Goal: Information Seeking & Learning: Learn about a topic

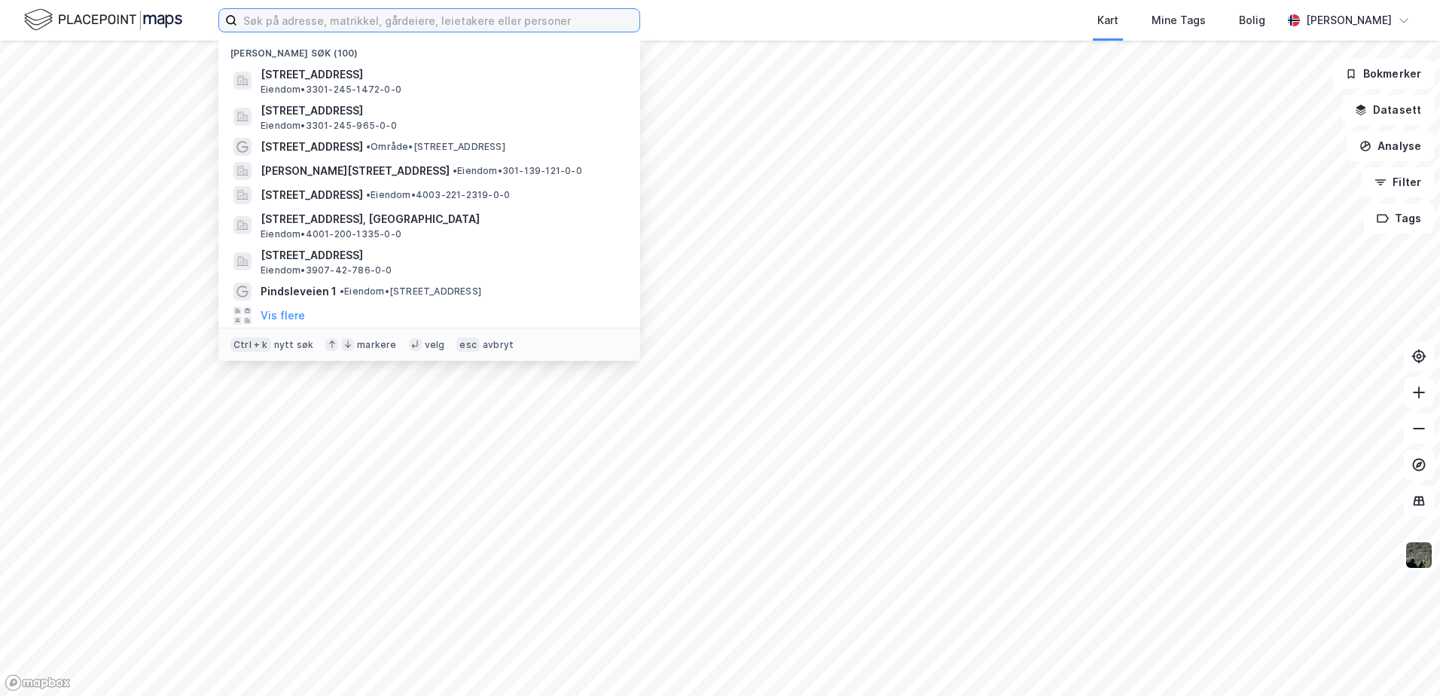
click at [319, 20] on input at bounding box center [438, 20] width 402 height 23
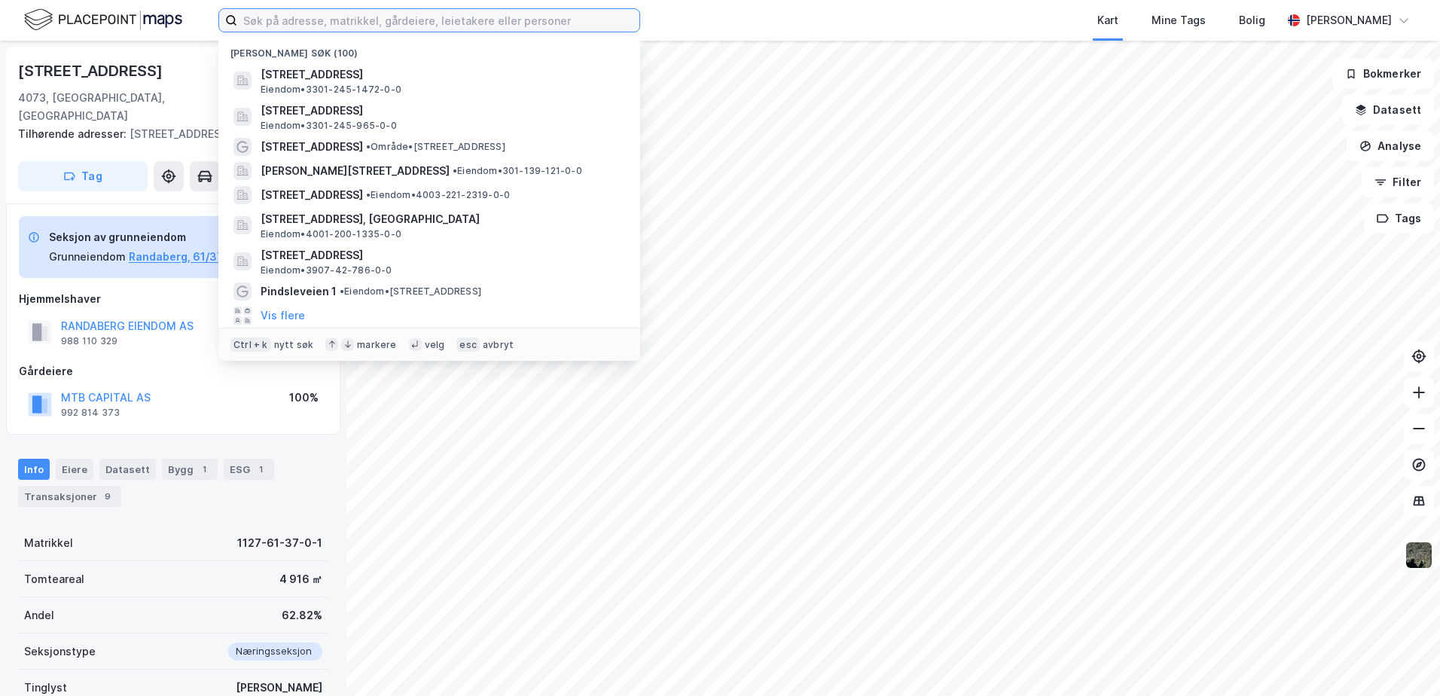
paste input "Stridsklev ring 32"
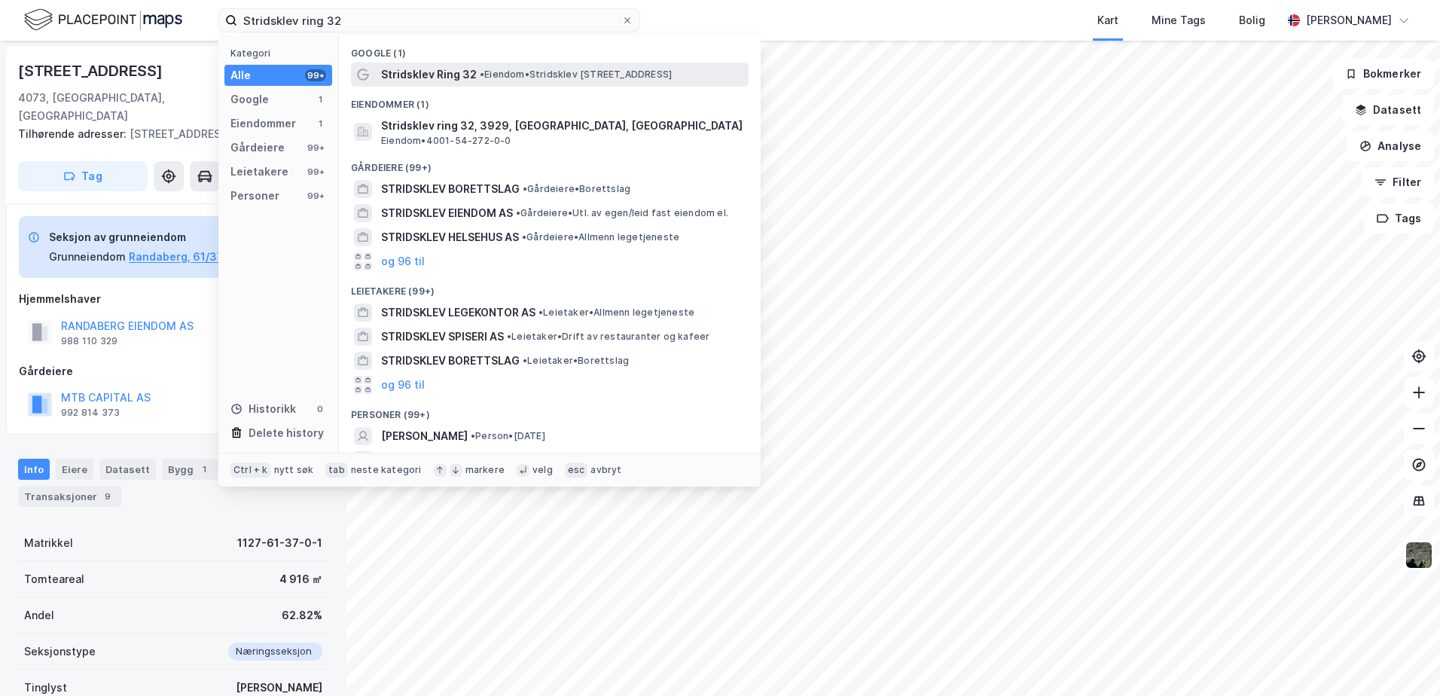
click at [446, 73] on span "Stridsklev Ring 32" at bounding box center [429, 75] width 96 height 18
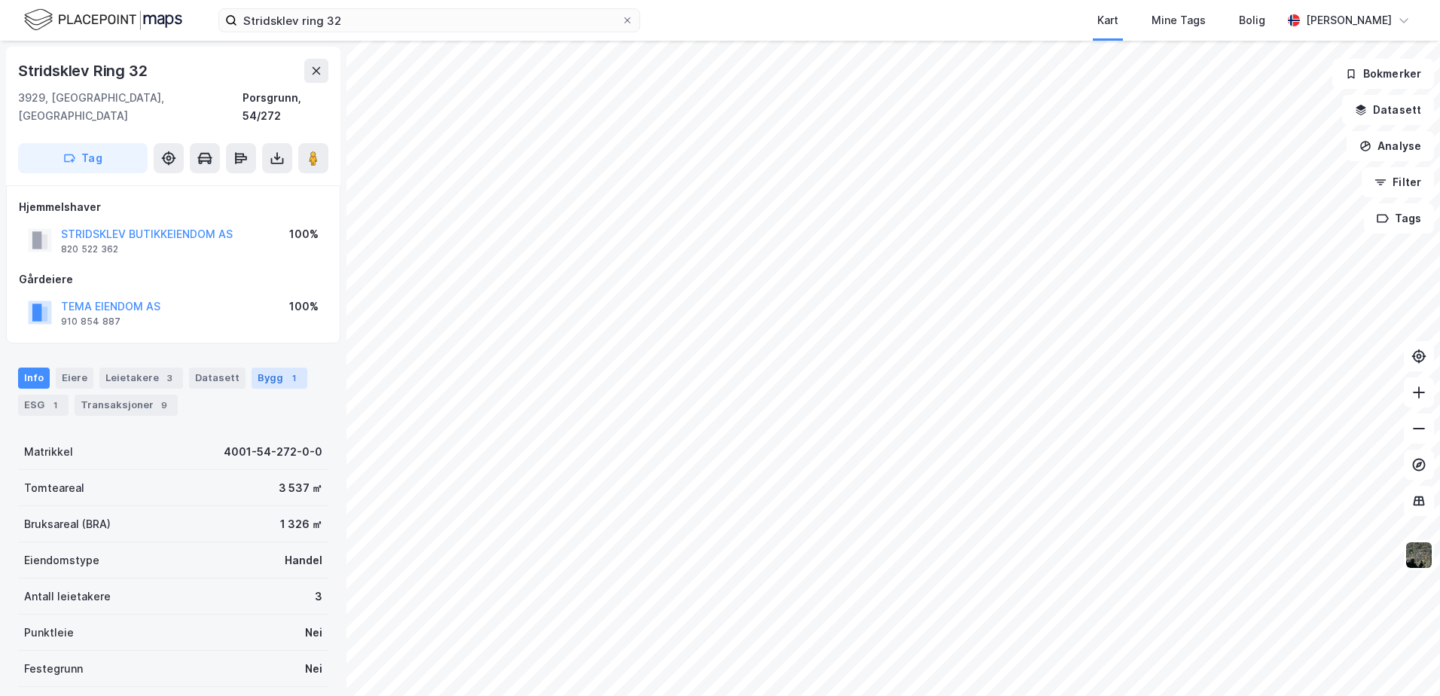
click at [266, 368] on div "Bygg 1" at bounding box center [280, 378] width 56 height 21
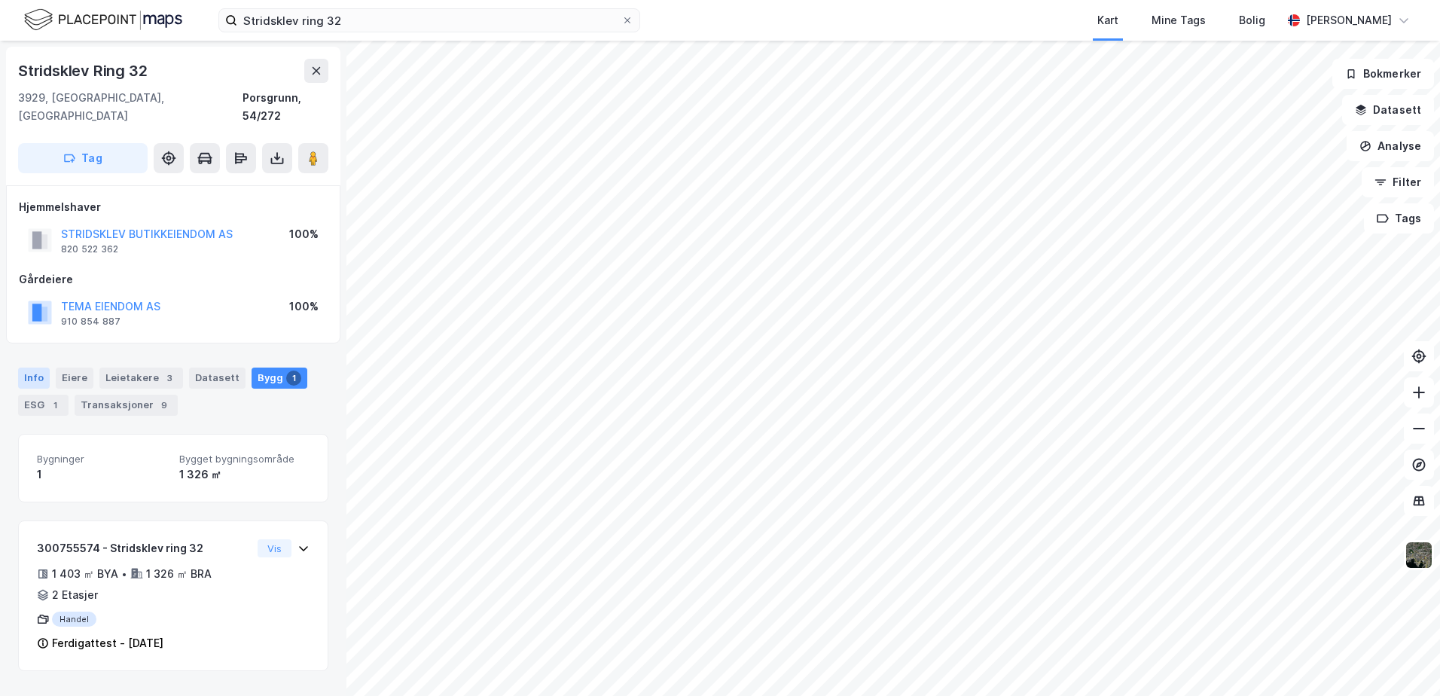
click at [30, 368] on div "Info" at bounding box center [34, 378] width 32 height 21
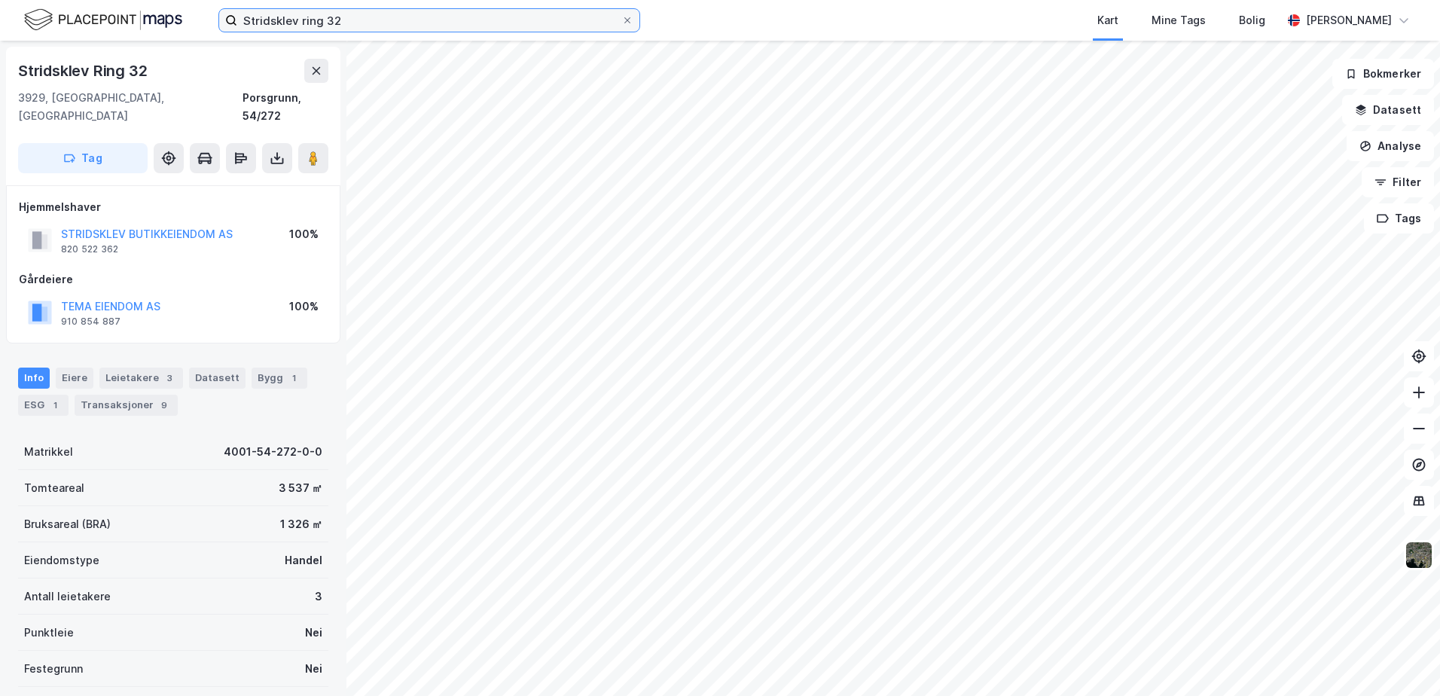
click at [350, 18] on input "Stridsklev ring 32" at bounding box center [429, 20] width 384 height 23
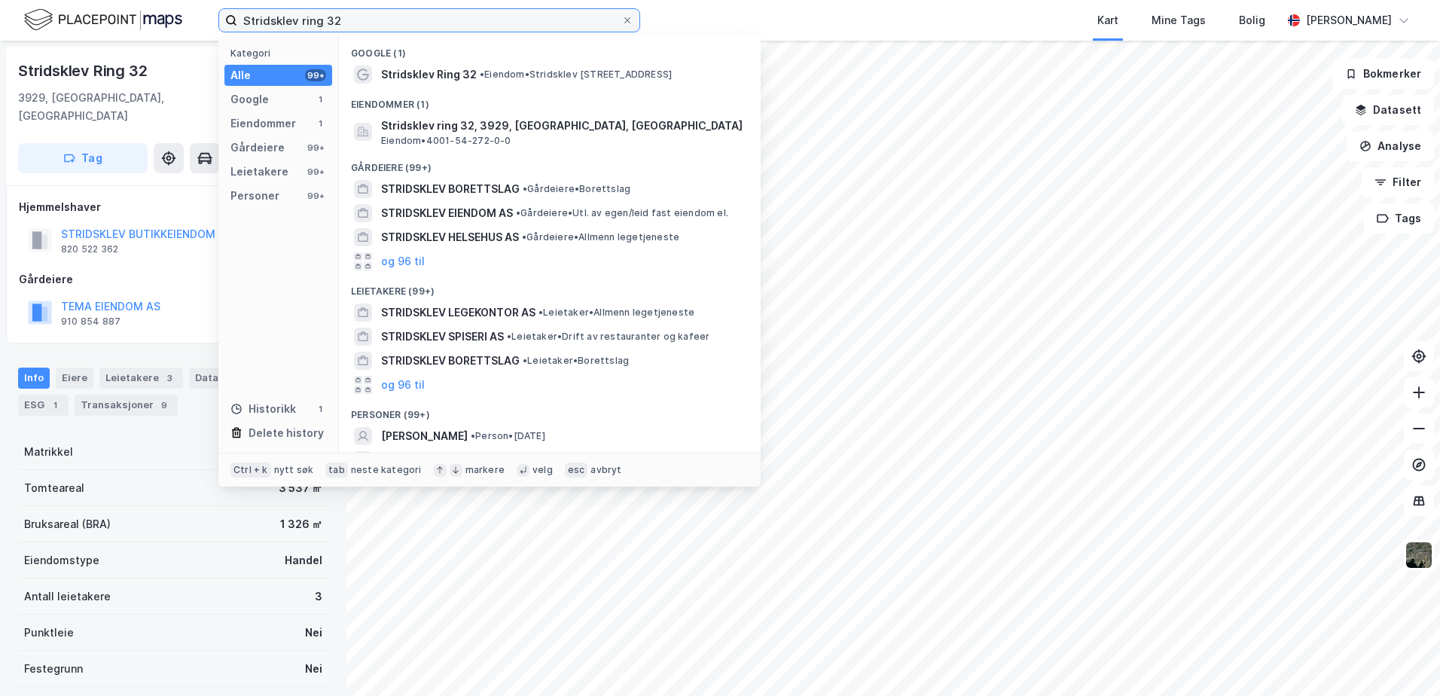
drag, startPoint x: 368, startPoint y: 20, endPoint x: 220, endPoint y: 20, distance: 147.6
click at [218, 20] on label "Stridsklev ring 32" at bounding box center [429, 20] width 422 height 24
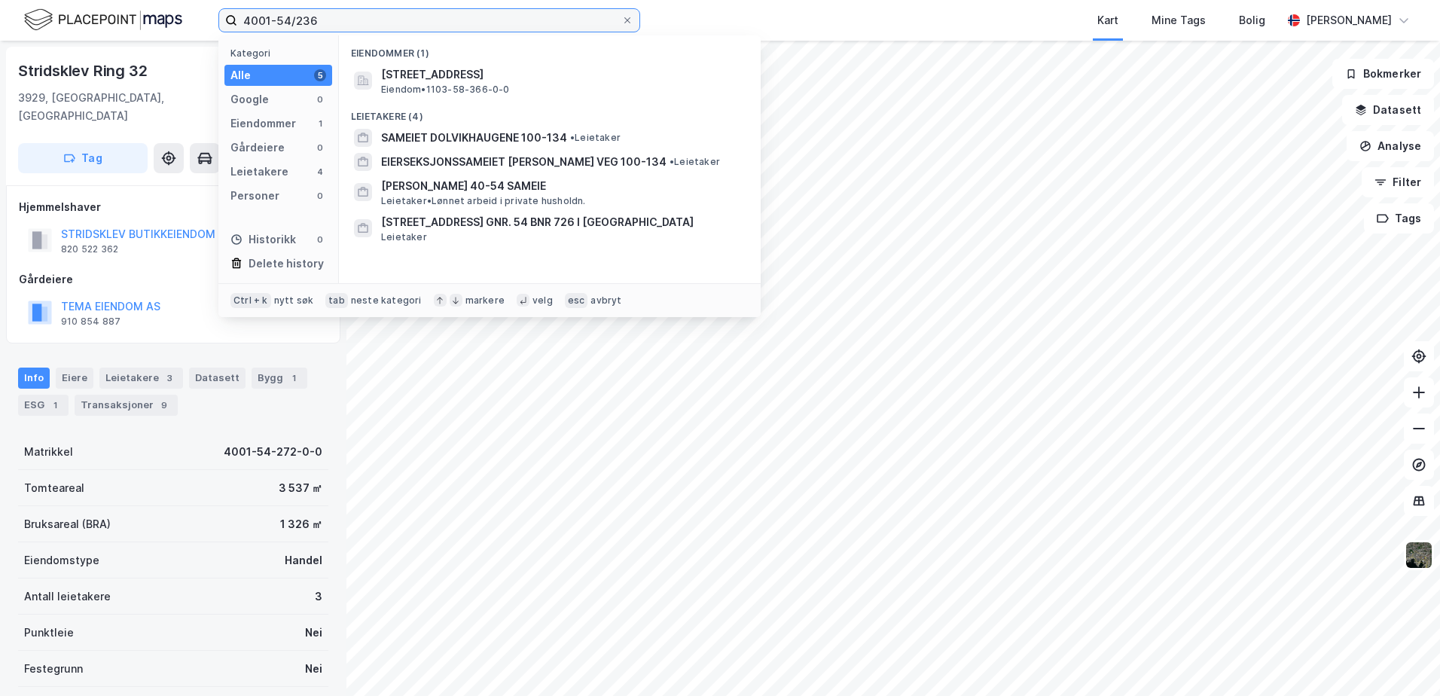
type input "4001-54/236"
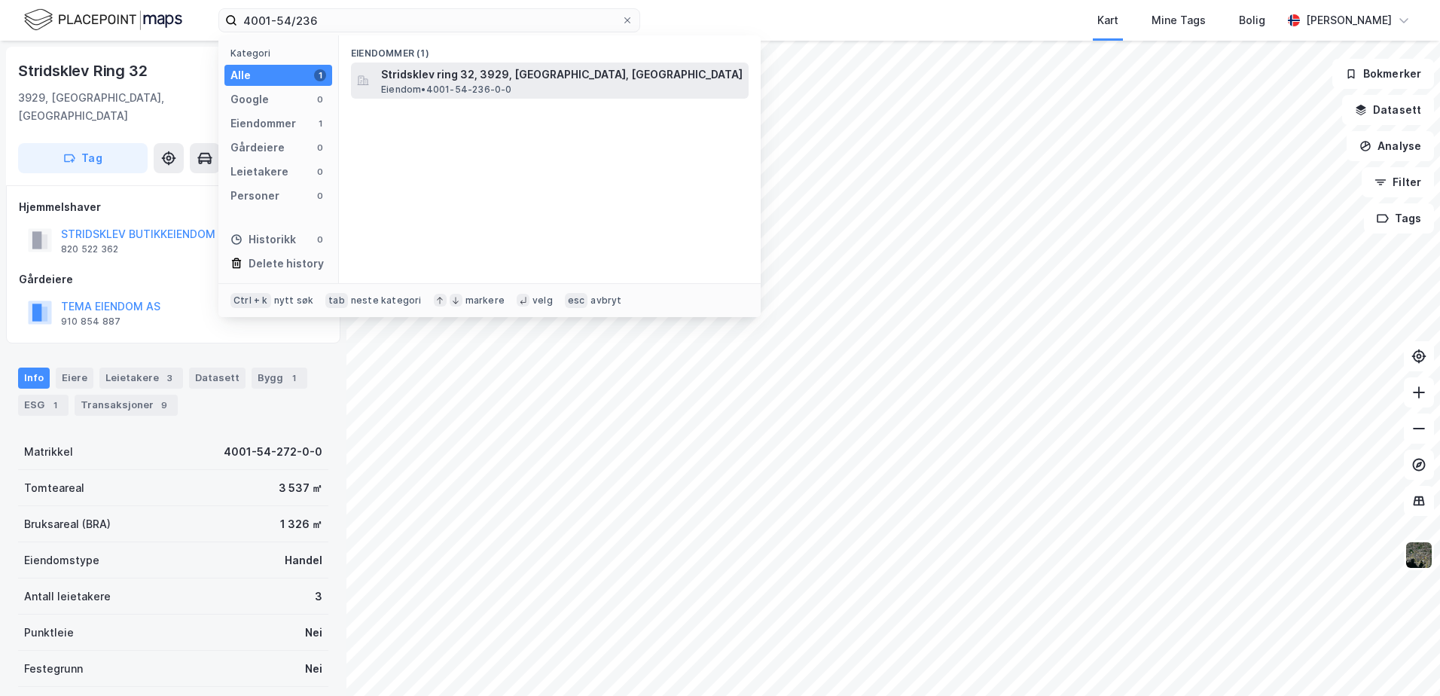
click at [469, 79] on span "Stridsklev ring 32, 3929, [GEOGRAPHIC_DATA], [GEOGRAPHIC_DATA]" at bounding box center [562, 75] width 362 height 18
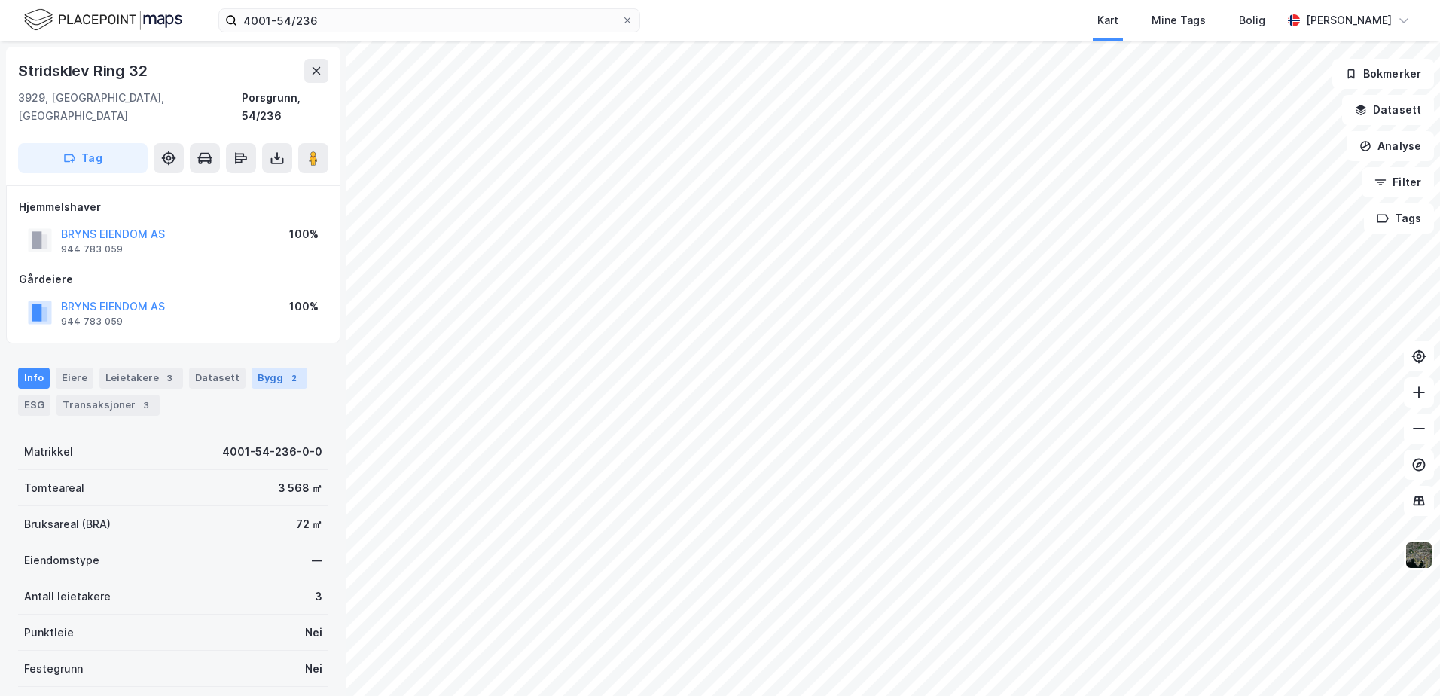
click at [267, 368] on div "Bygg 2" at bounding box center [280, 378] width 56 height 21
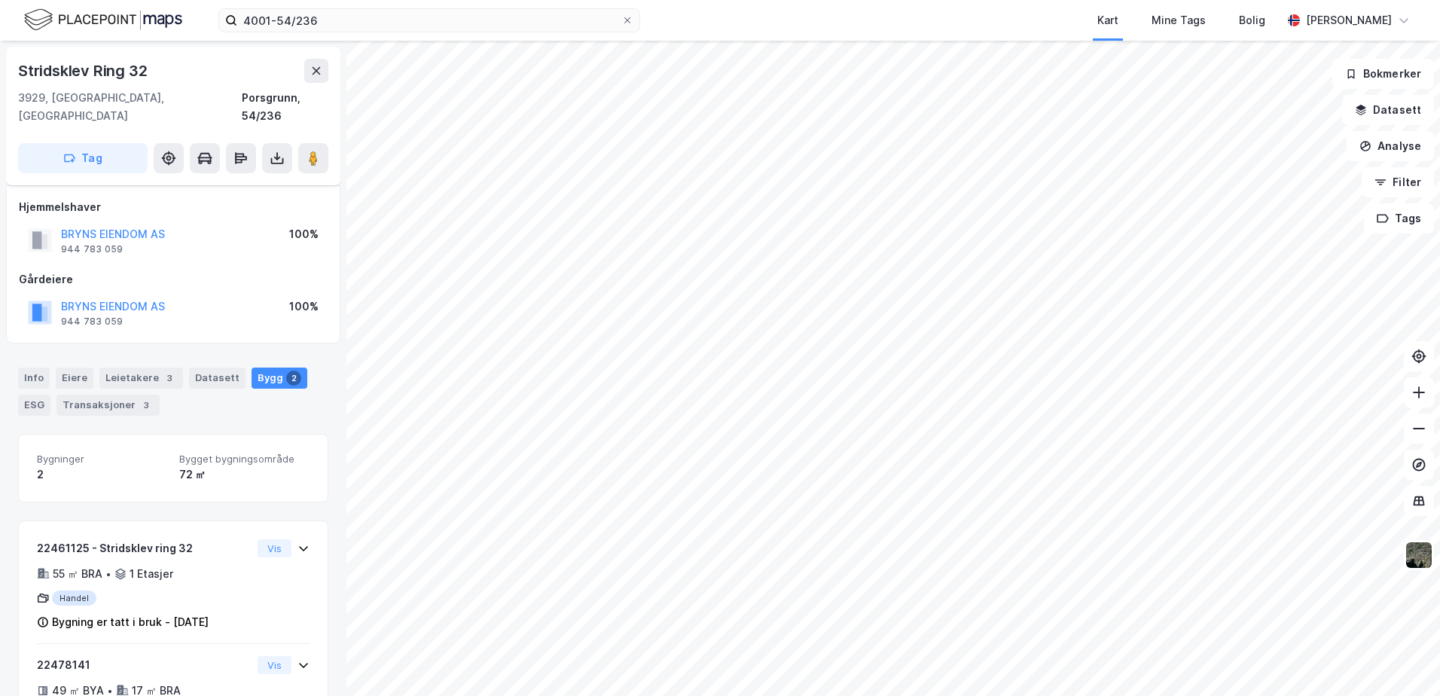
scroll to position [92, 0]
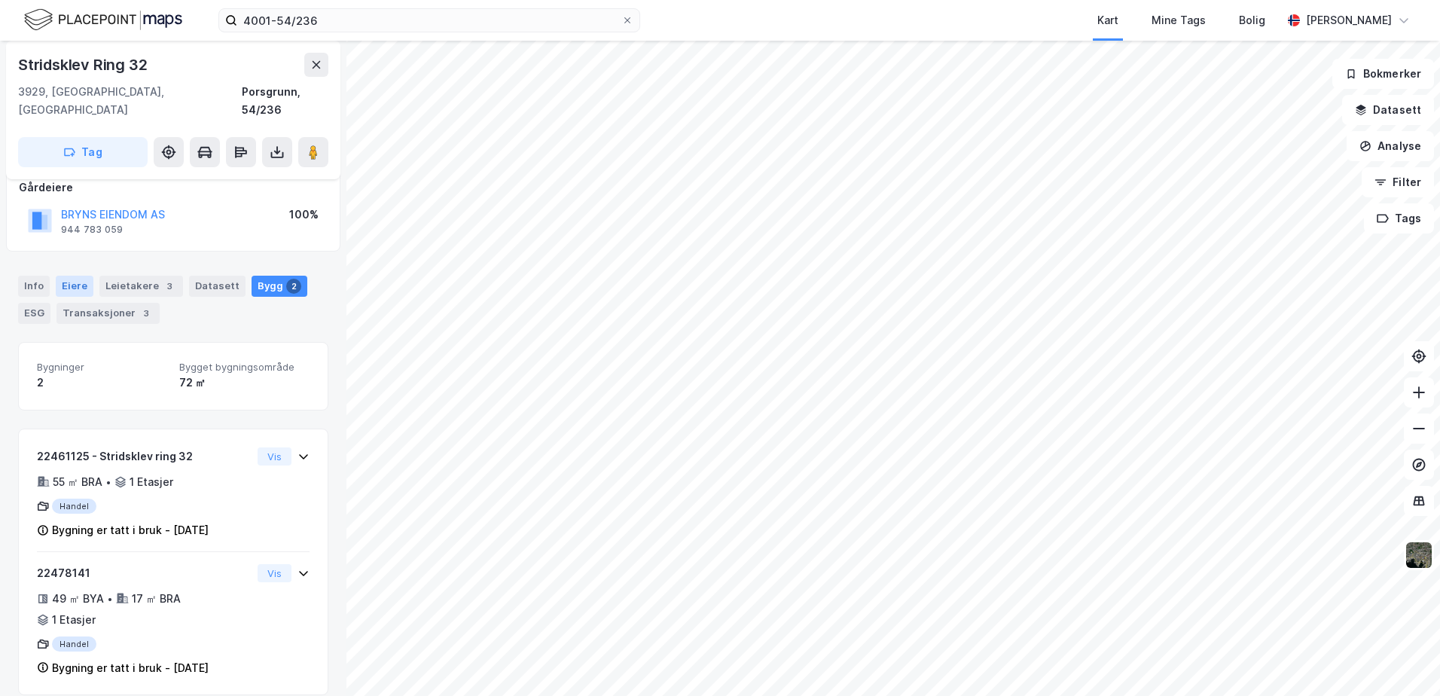
drag, startPoint x: 23, startPoint y: 268, endPoint x: 60, endPoint y: 268, distance: 36.2
click at [23, 276] on div "Info" at bounding box center [34, 286] width 32 height 21
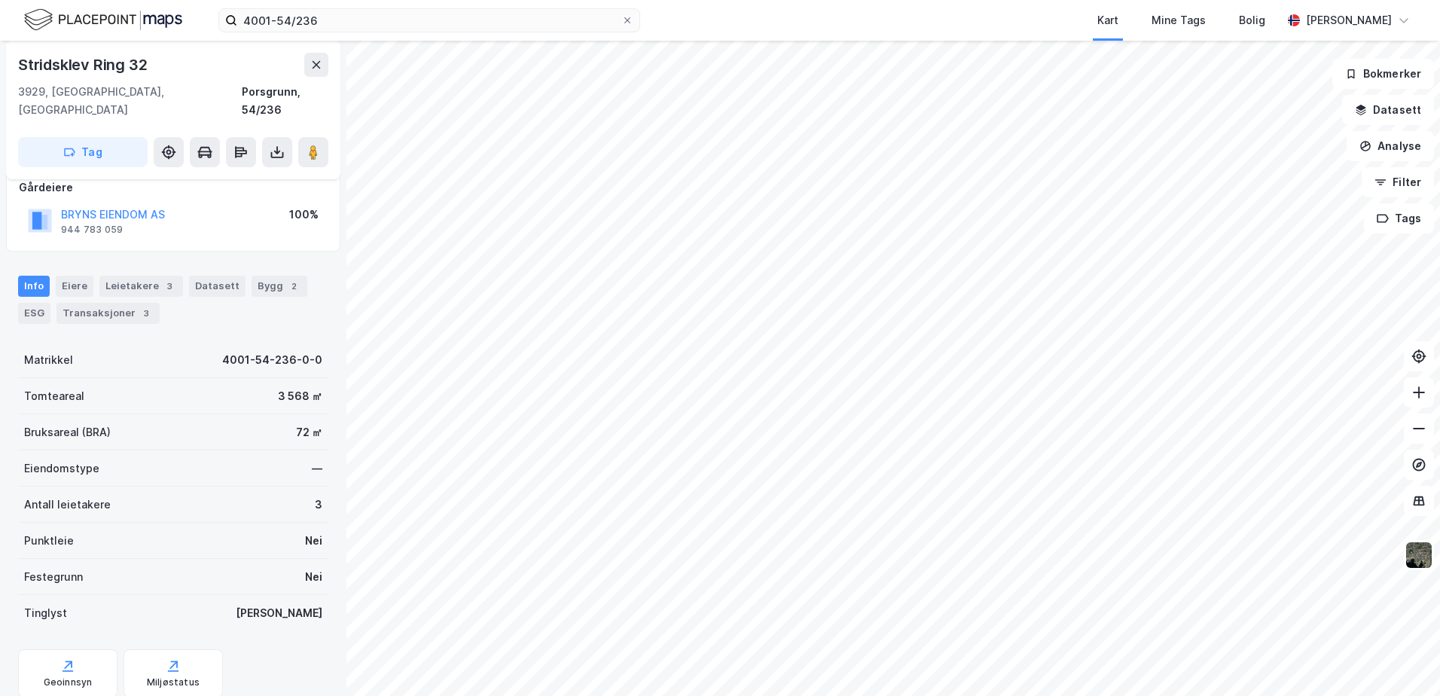
scroll to position [124, 0]
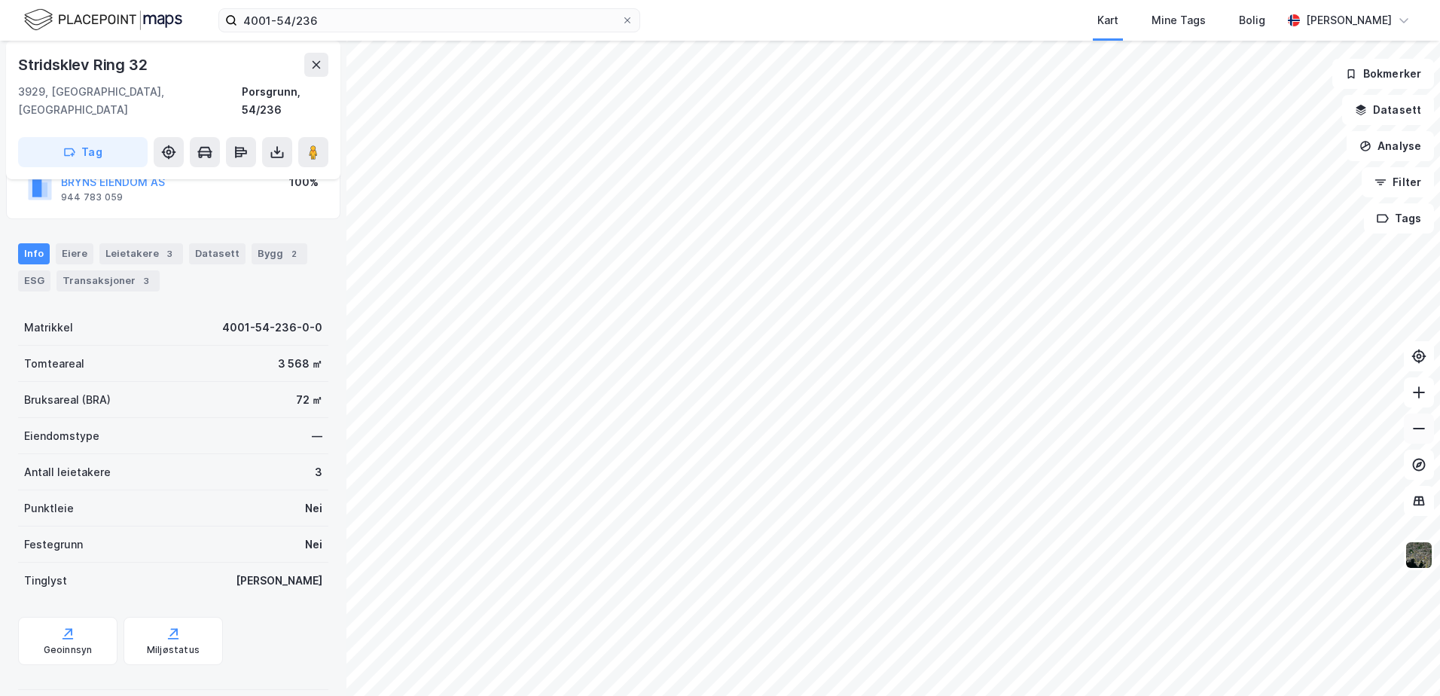
click at [1419, 427] on icon at bounding box center [1419, 428] width 15 height 15
click at [1422, 398] on icon at bounding box center [1419, 392] width 15 height 15
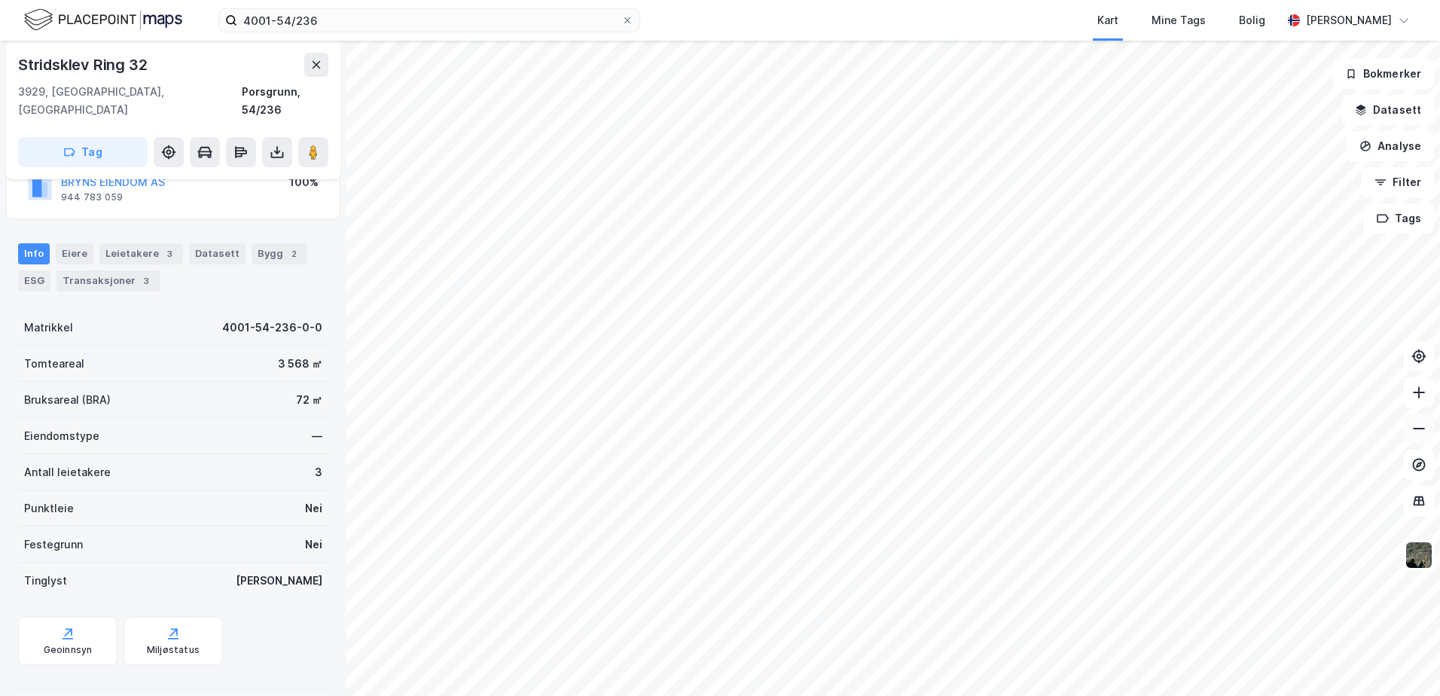
click at [1415, 433] on icon at bounding box center [1419, 428] width 15 height 15
click at [197, 277] on div "Info [PERSON_NAME] 3 Datasett Bygg 2 ESG Transaksjoner 3" at bounding box center [173, 261] width 346 height 72
click at [1362, 106] on icon "button" at bounding box center [1361, 110] width 12 height 12
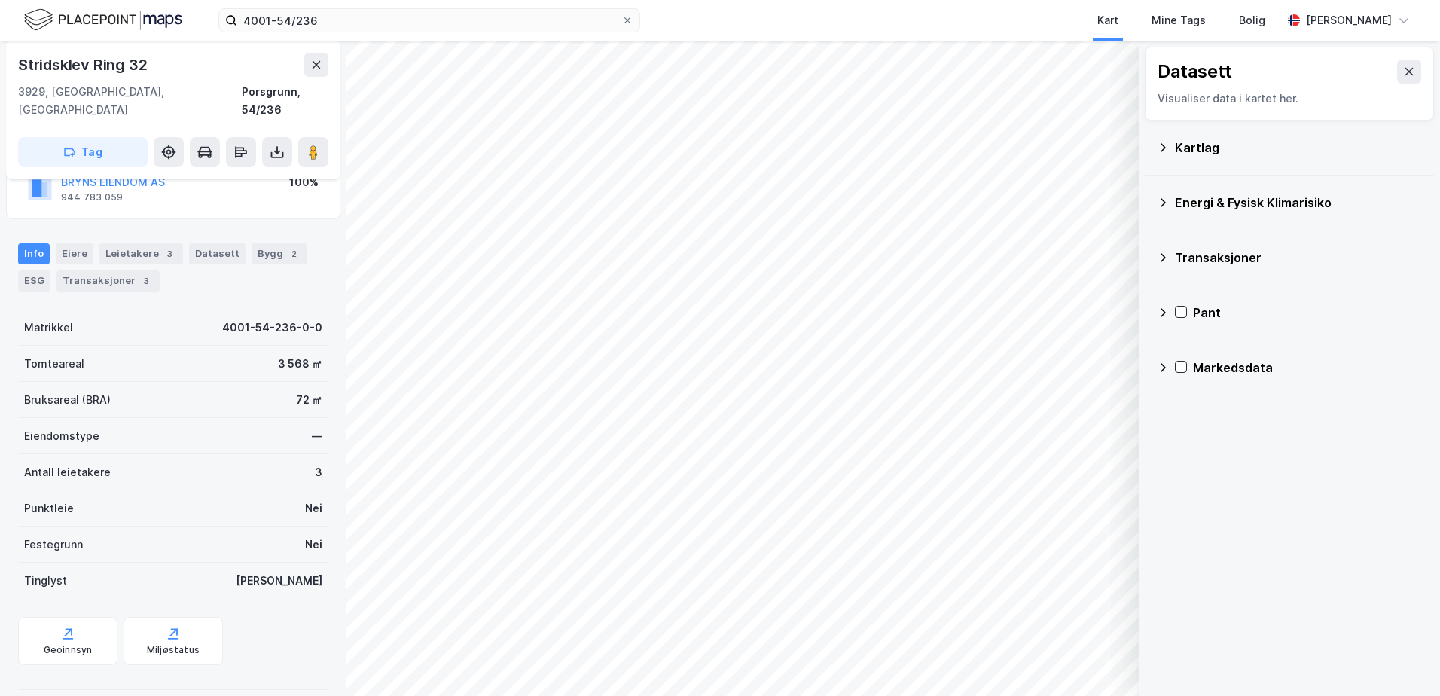
click at [1164, 151] on icon at bounding box center [1163, 148] width 12 height 12
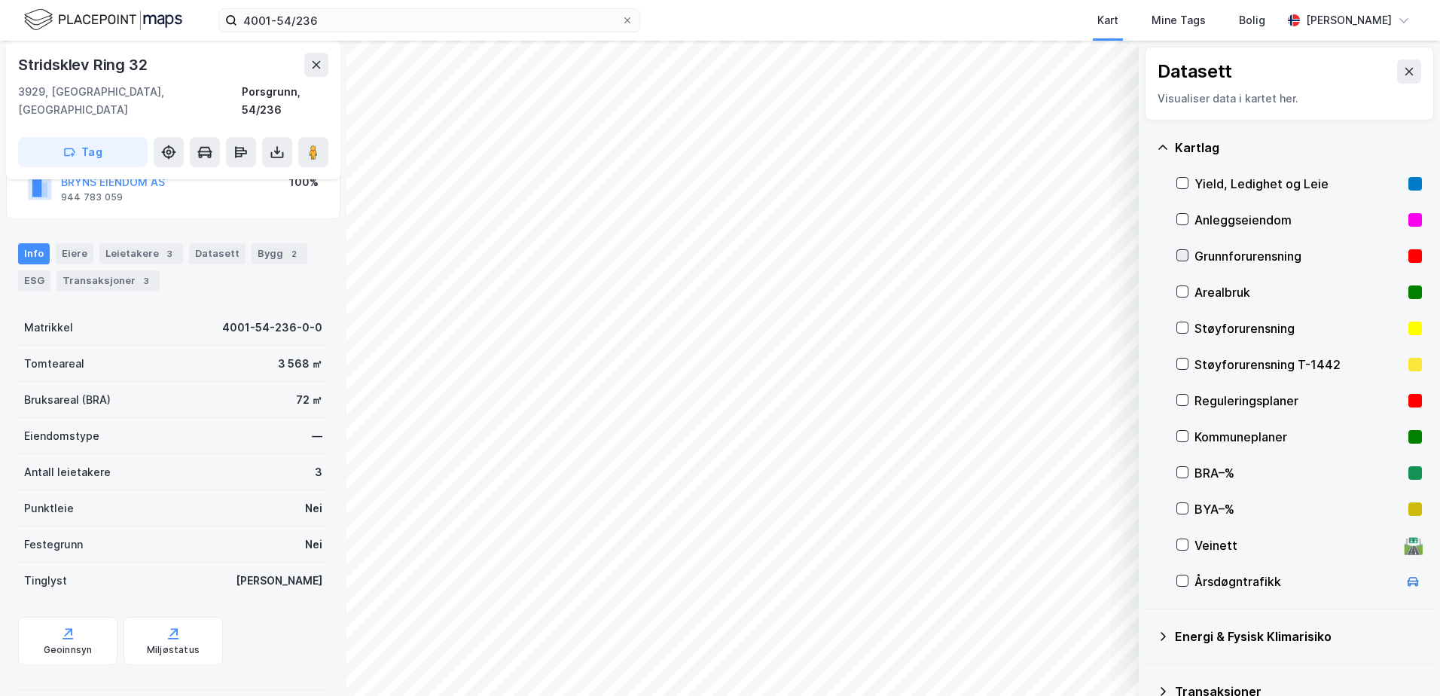
click at [1178, 255] on icon at bounding box center [1182, 255] width 11 height 11
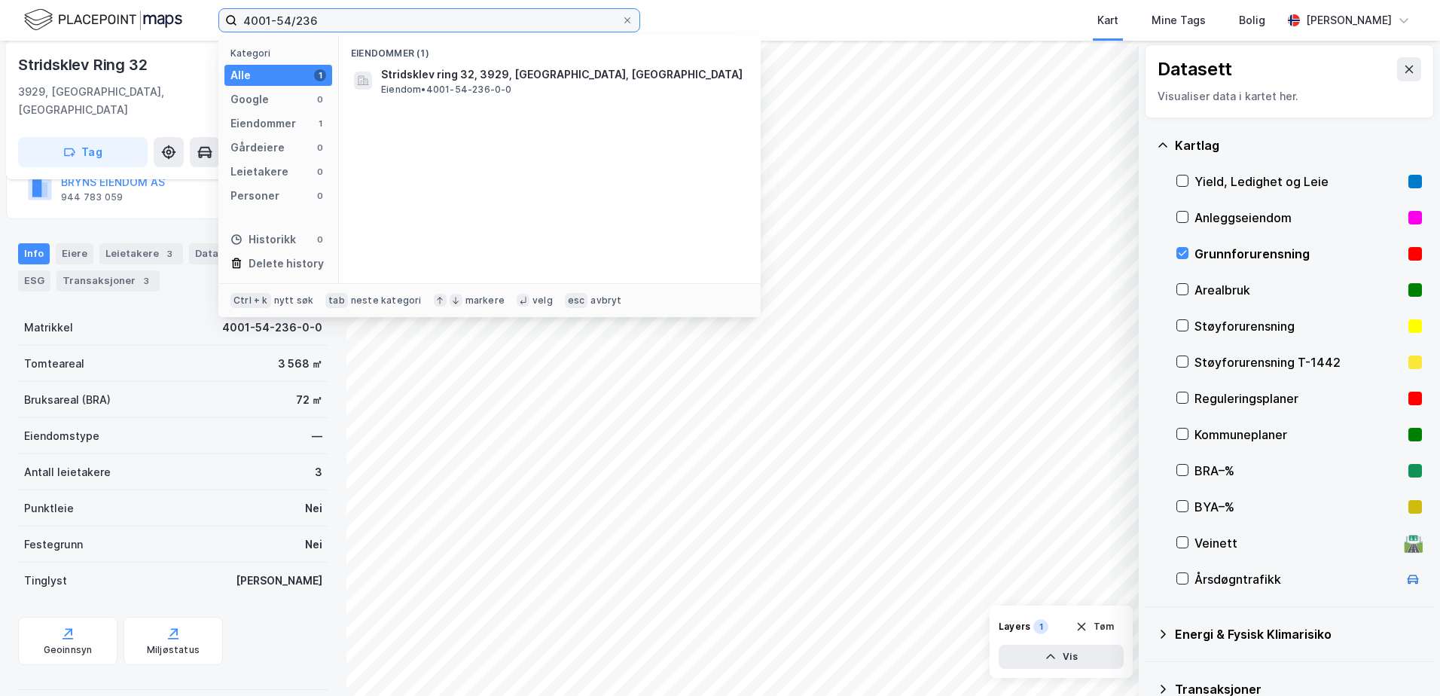
click at [408, 23] on input "4001-54/236" at bounding box center [429, 20] width 384 height 23
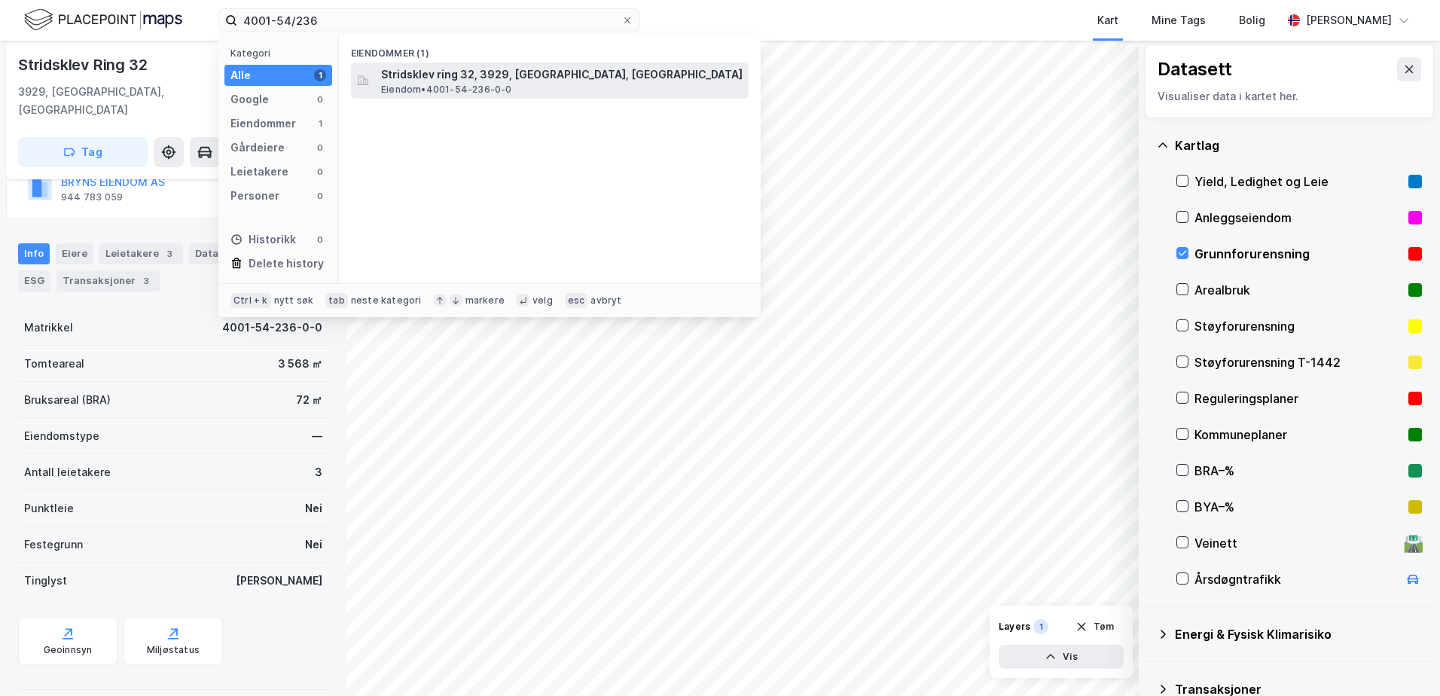
click at [414, 84] on span "Eiendom • 4001-54-236-0-0" at bounding box center [446, 90] width 131 height 12
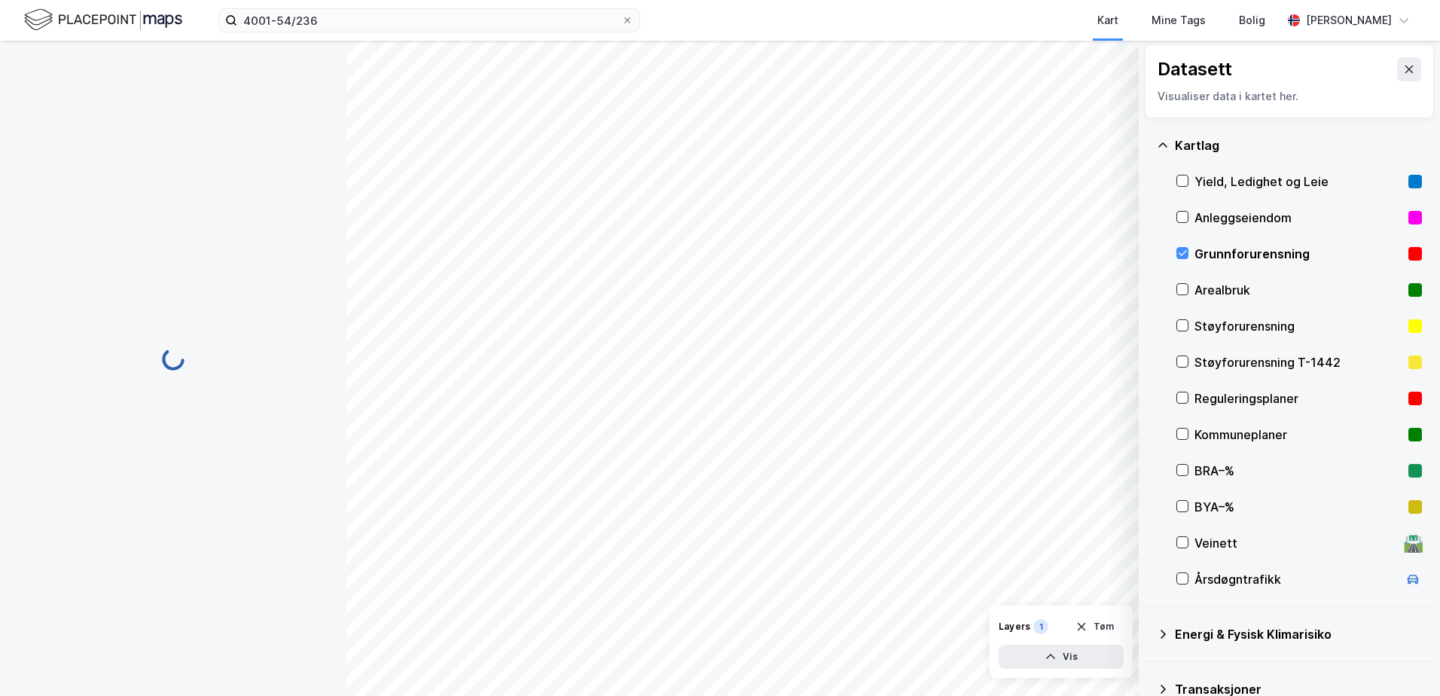
scroll to position [124, 0]
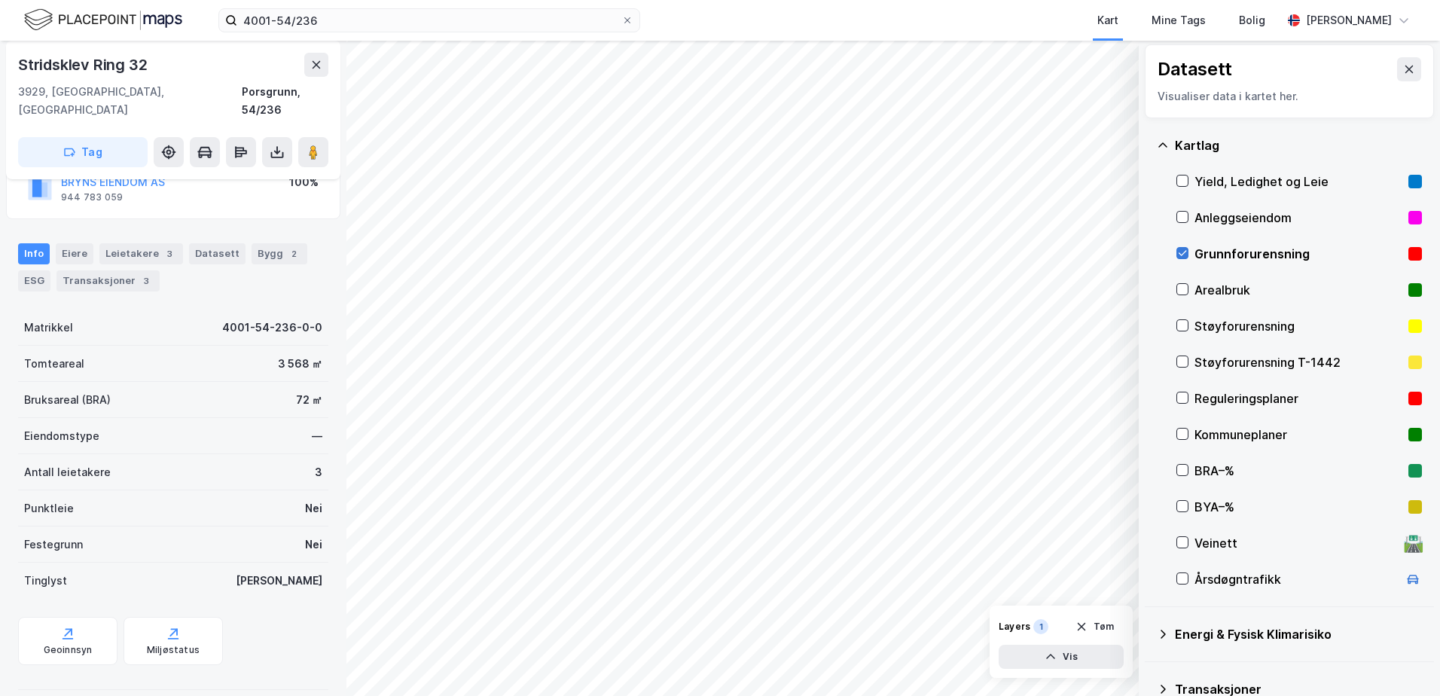
click at [1183, 254] on icon at bounding box center [1182, 253] width 11 height 11
click at [1180, 328] on icon at bounding box center [1182, 325] width 11 height 11
click at [1180, 398] on icon at bounding box center [1183, 397] width 8 height 5
click at [1060, 661] on button "Vis" at bounding box center [1061, 657] width 125 height 24
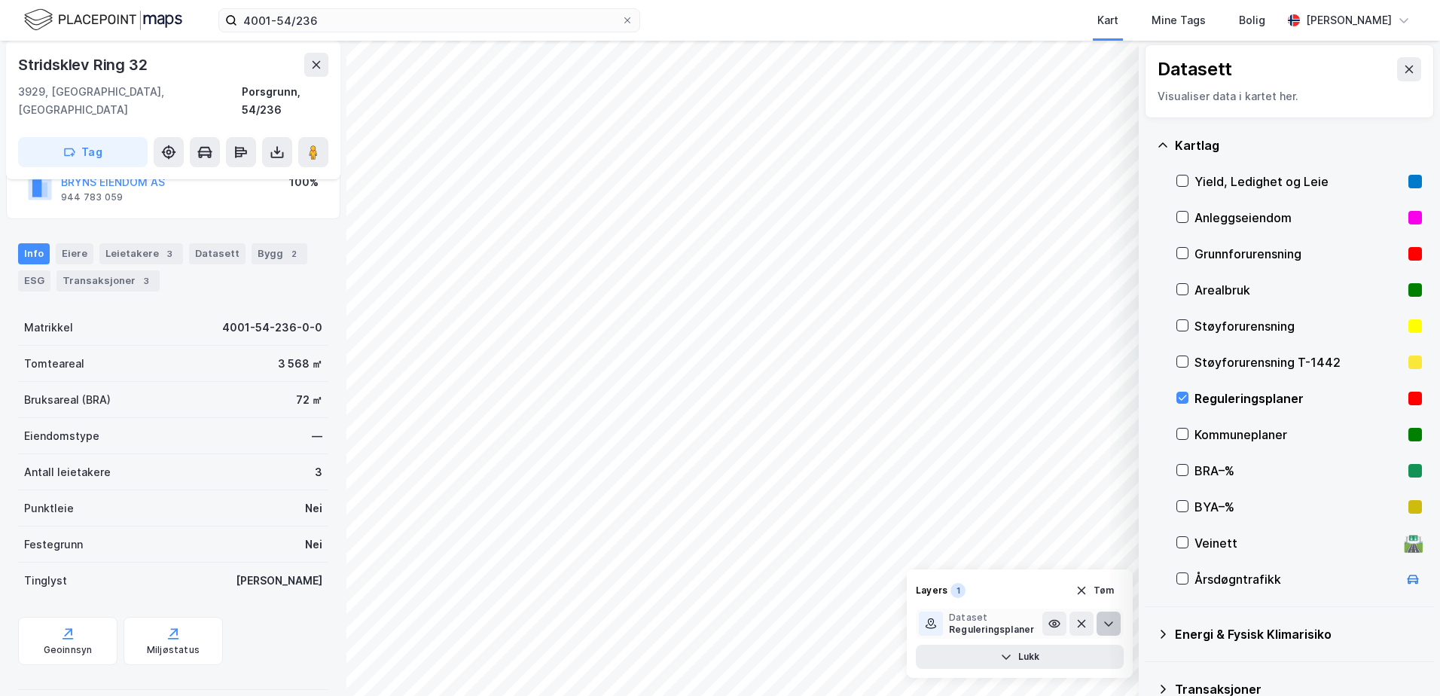
click at [1102, 627] on button at bounding box center [1109, 624] width 24 height 24
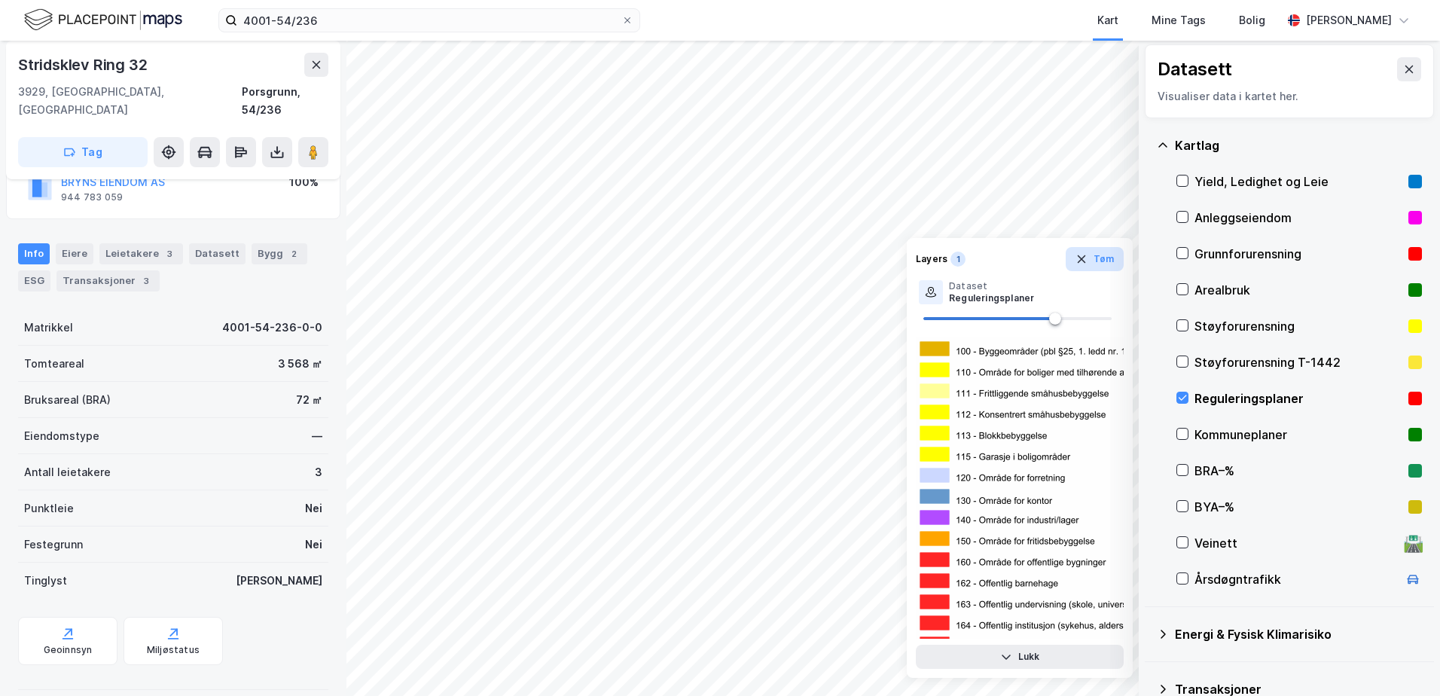
click at [1091, 261] on button "Tøm" at bounding box center [1095, 259] width 58 height 24
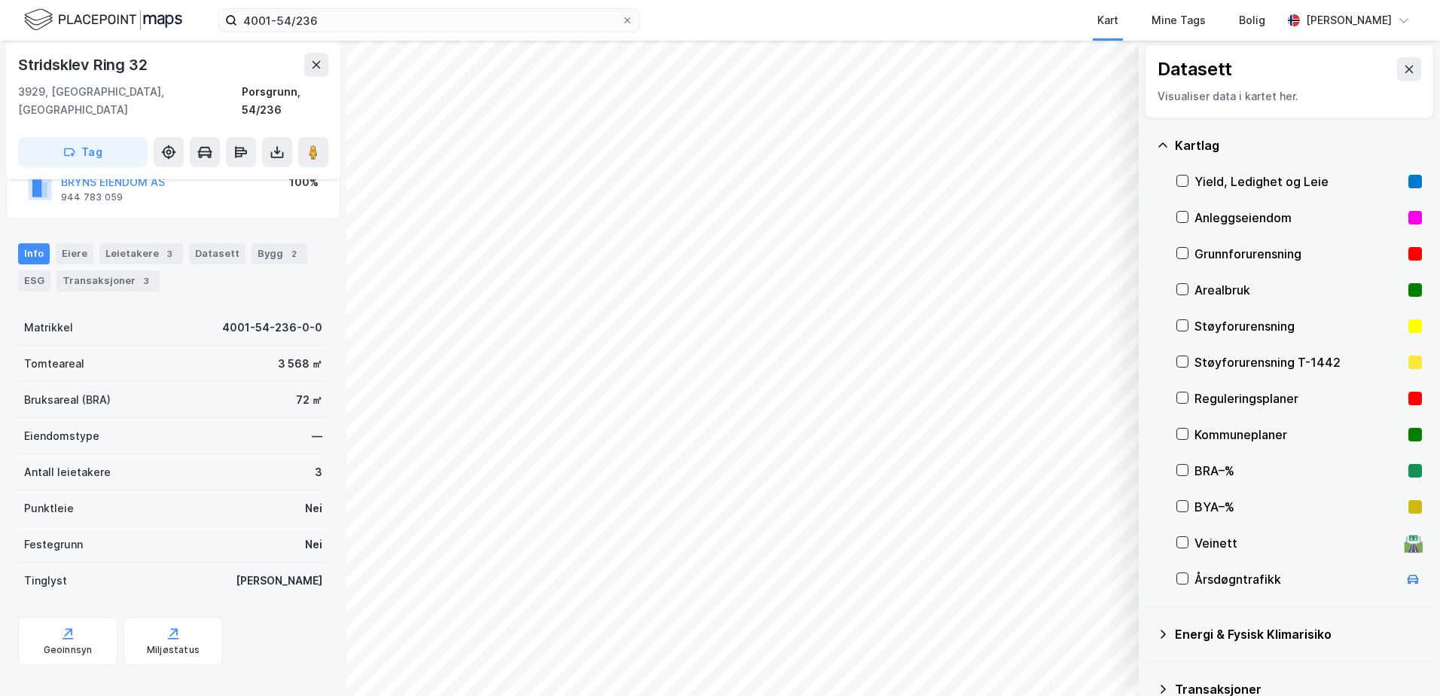
scroll to position [0, 0]
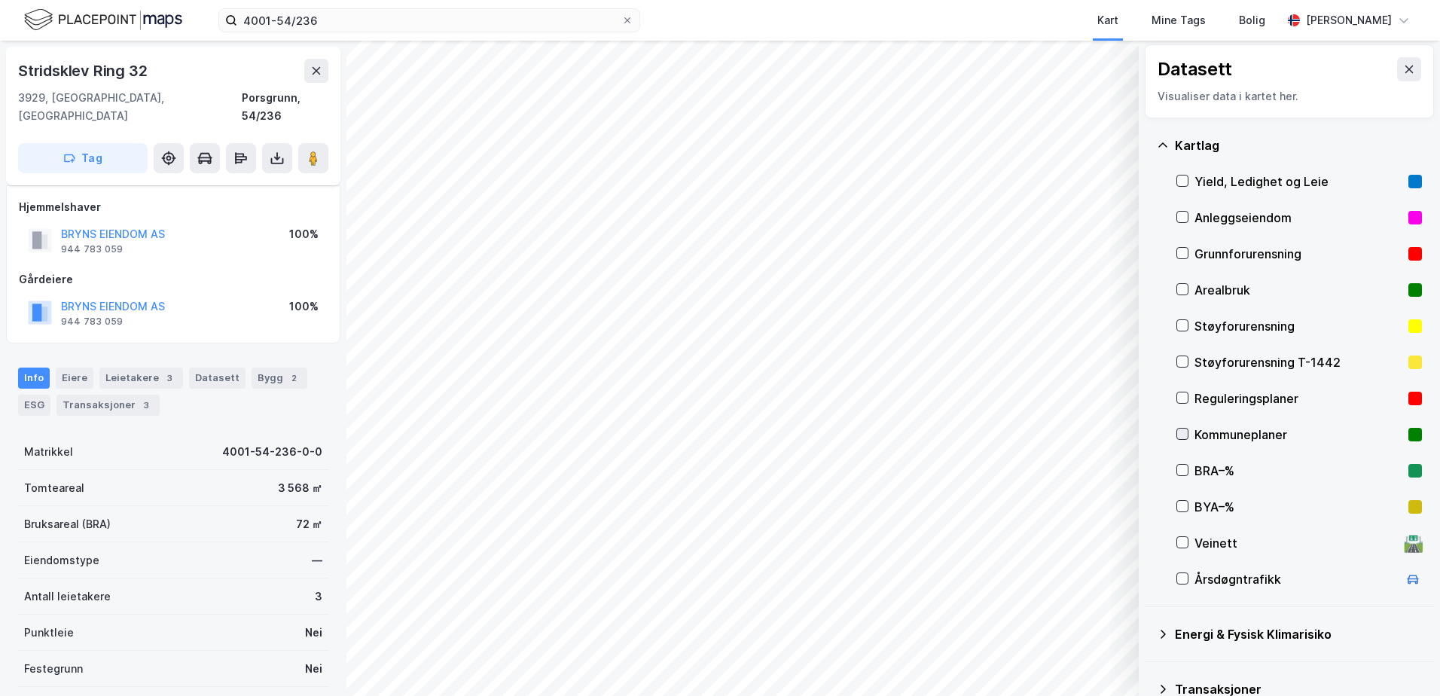
click at [1183, 433] on icon at bounding box center [1182, 434] width 11 height 11
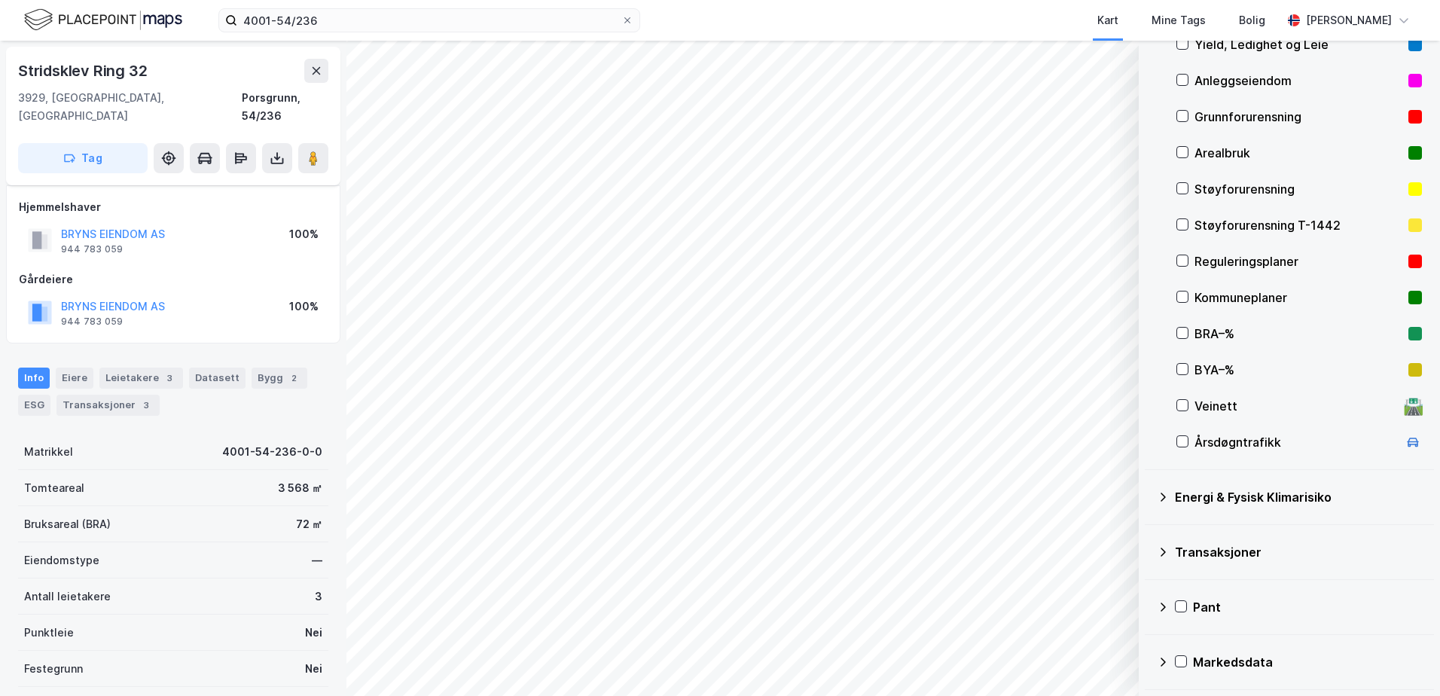
click at [1160, 499] on icon at bounding box center [1163, 497] width 12 height 12
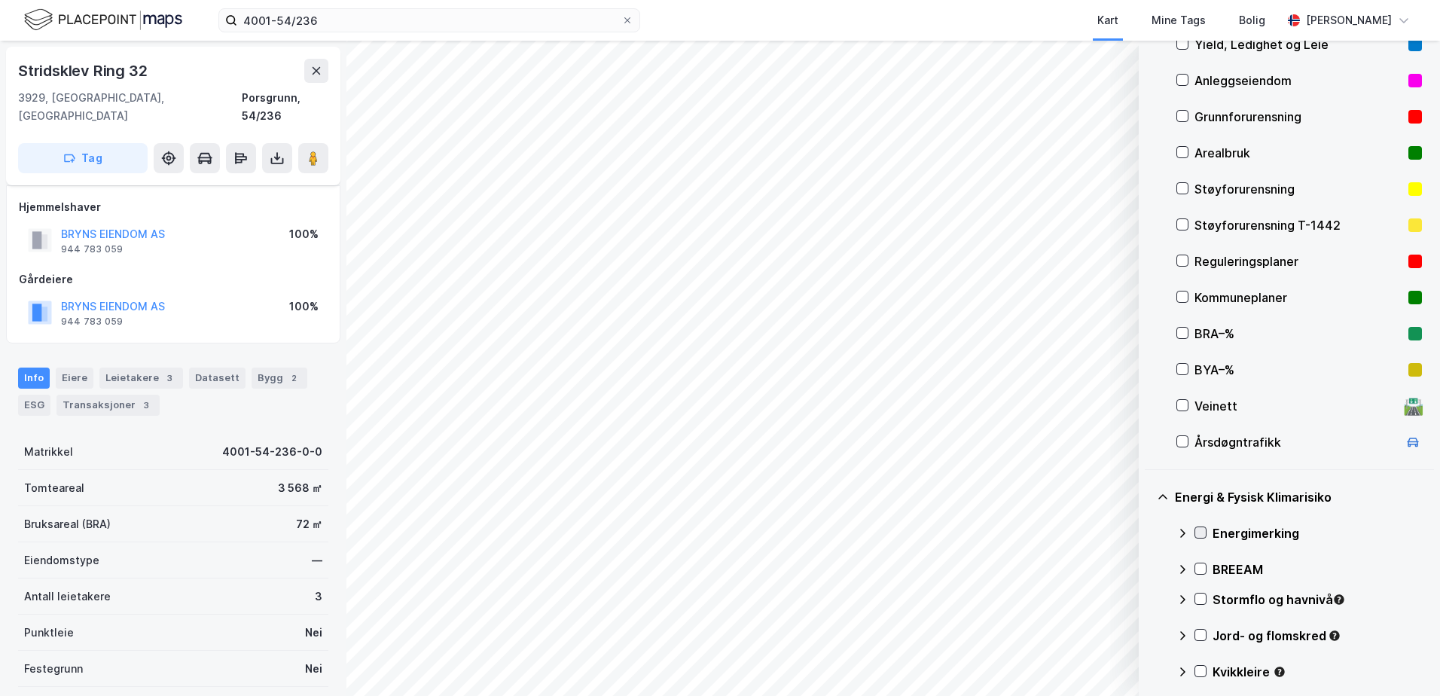
click at [1199, 532] on icon at bounding box center [1200, 532] width 11 height 11
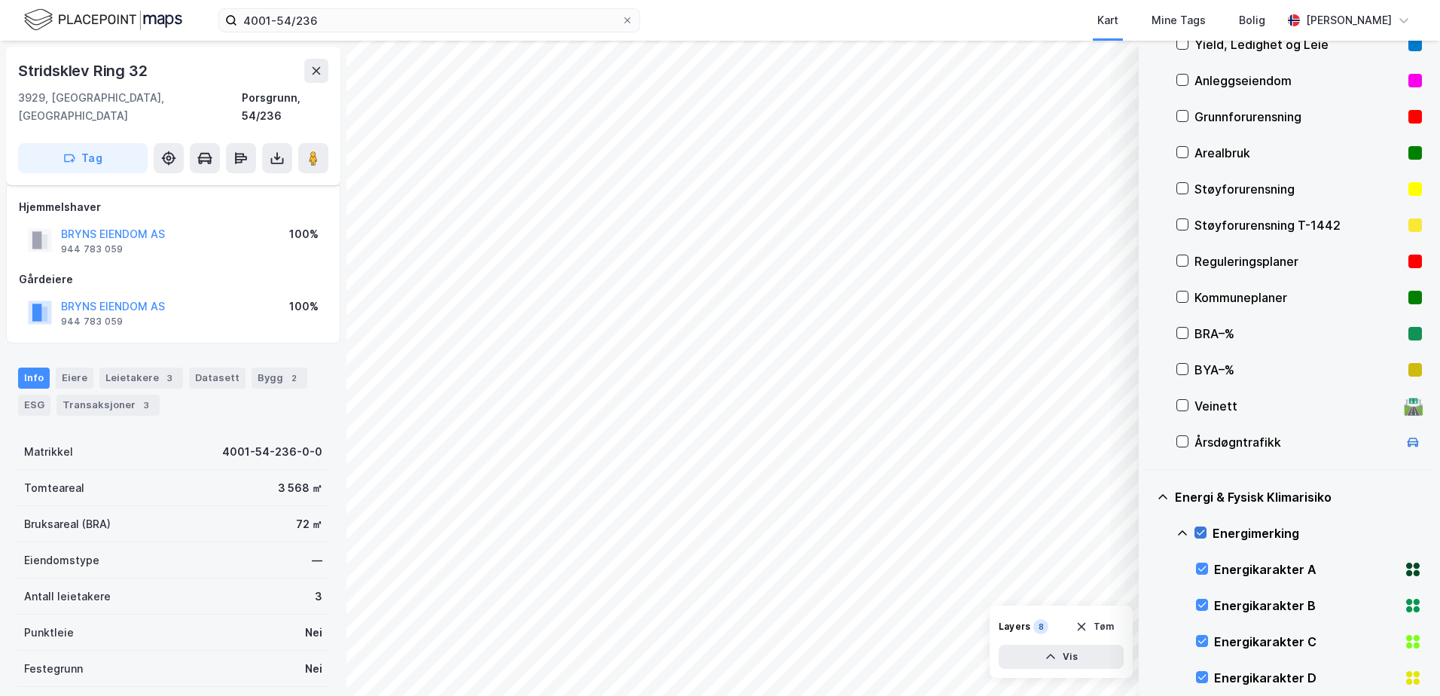
click at [1199, 533] on icon at bounding box center [1200, 532] width 11 height 11
click at [1182, 533] on icon at bounding box center [1183, 533] width 12 height 12
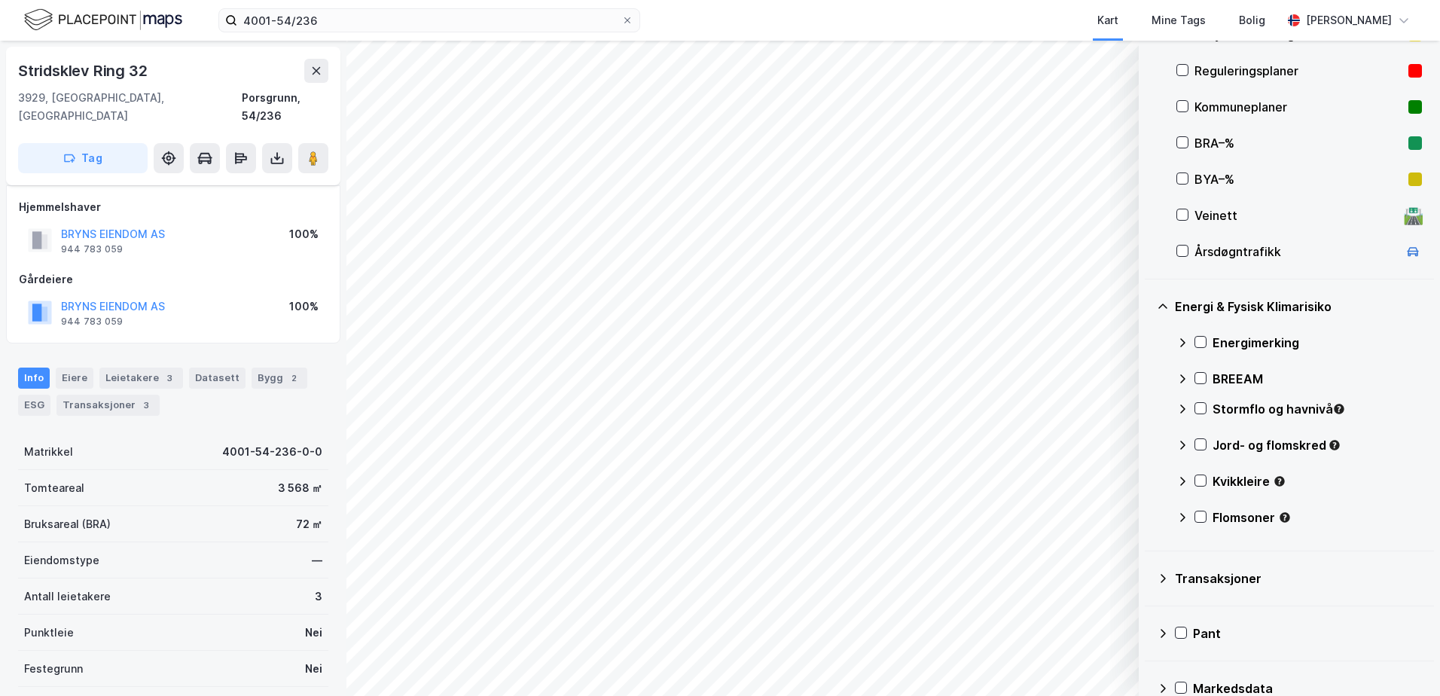
scroll to position [356, 0]
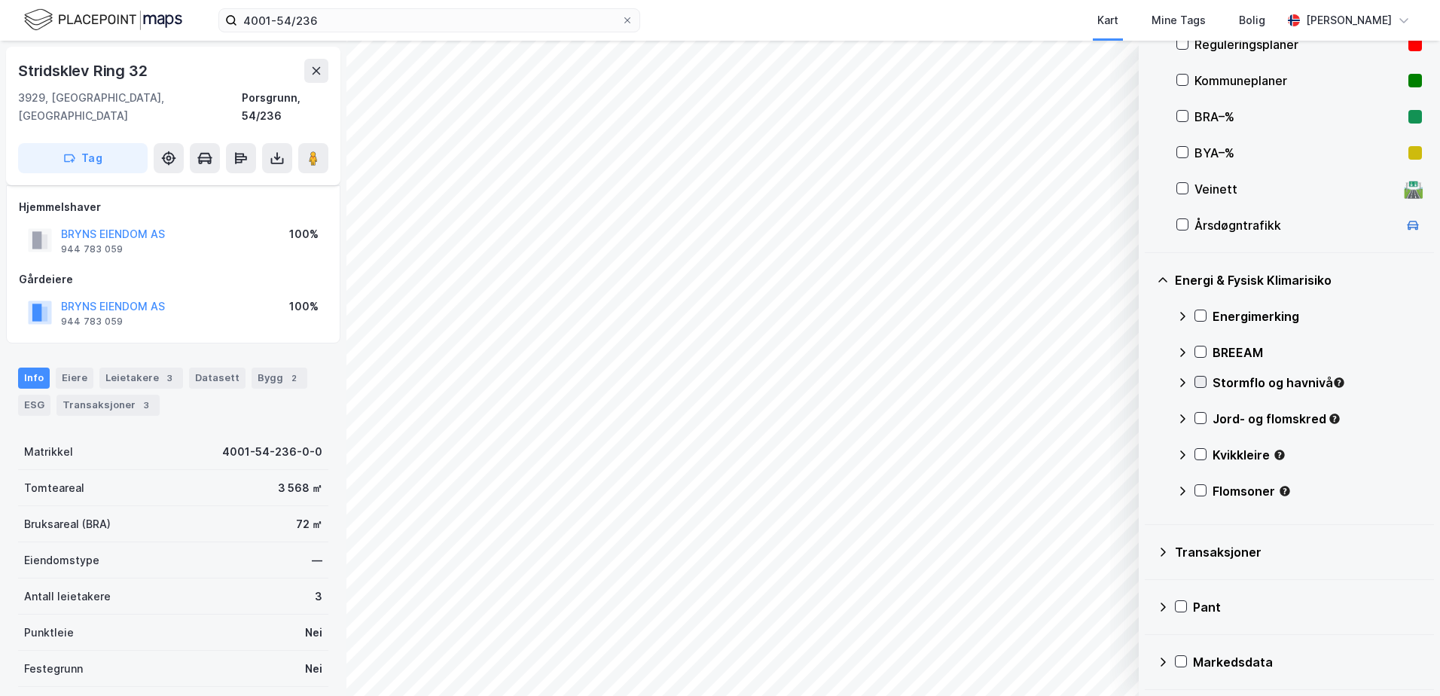
click at [1197, 381] on icon at bounding box center [1200, 382] width 11 height 11
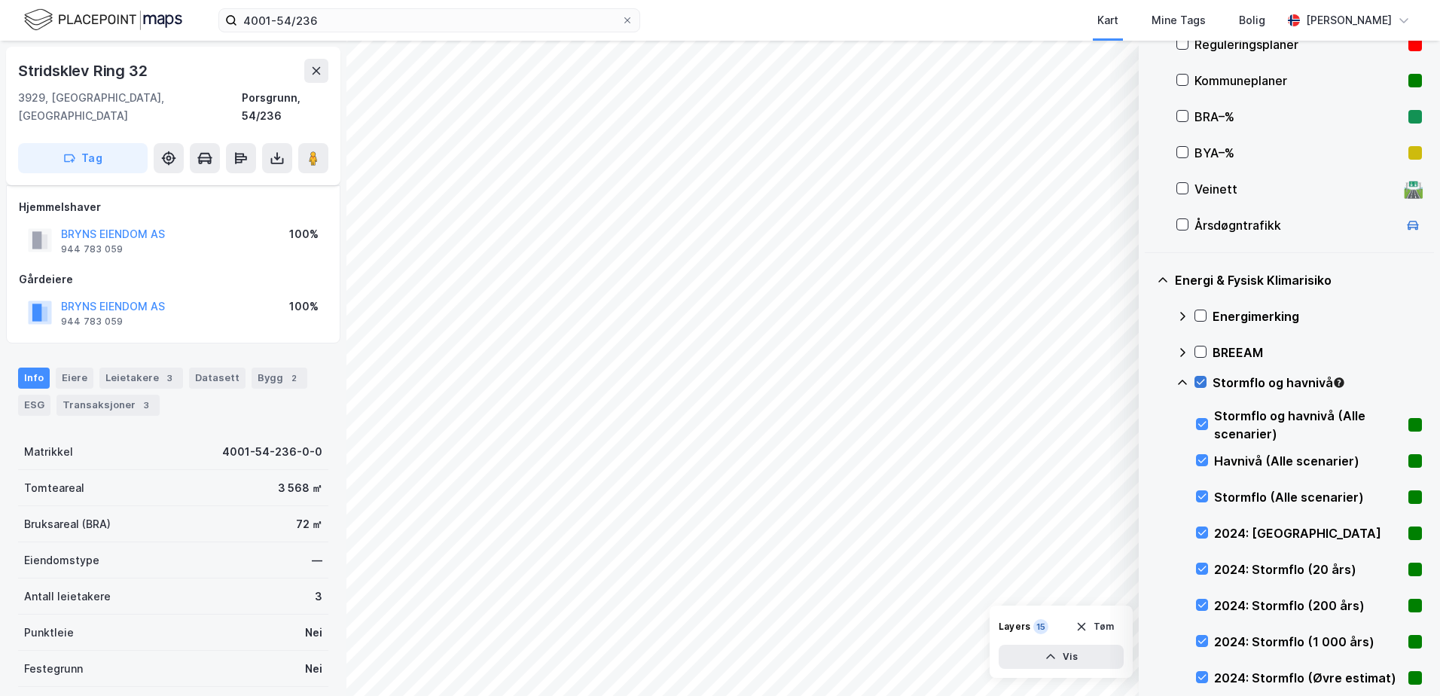
click at [1197, 381] on icon at bounding box center [1200, 382] width 11 height 11
click at [1183, 379] on icon at bounding box center [1183, 383] width 12 height 12
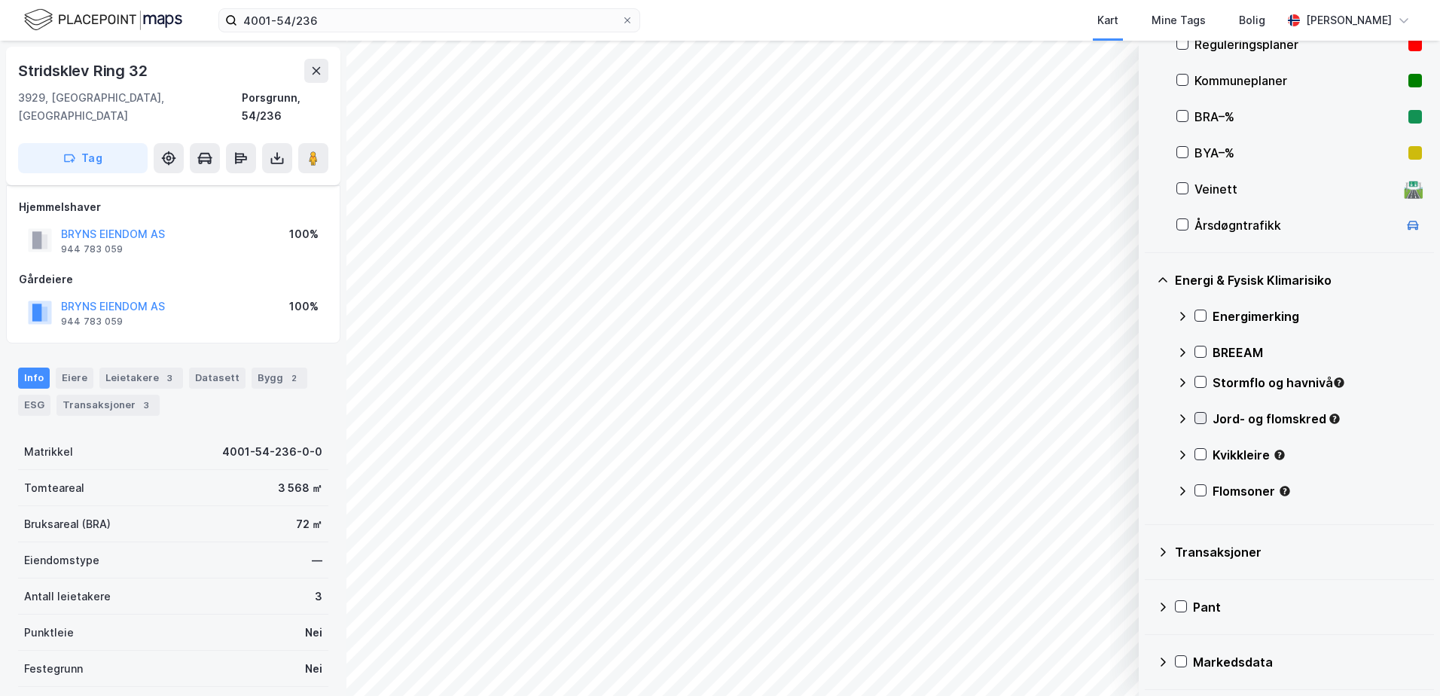
click at [1198, 416] on icon at bounding box center [1200, 418] width 11 height 11
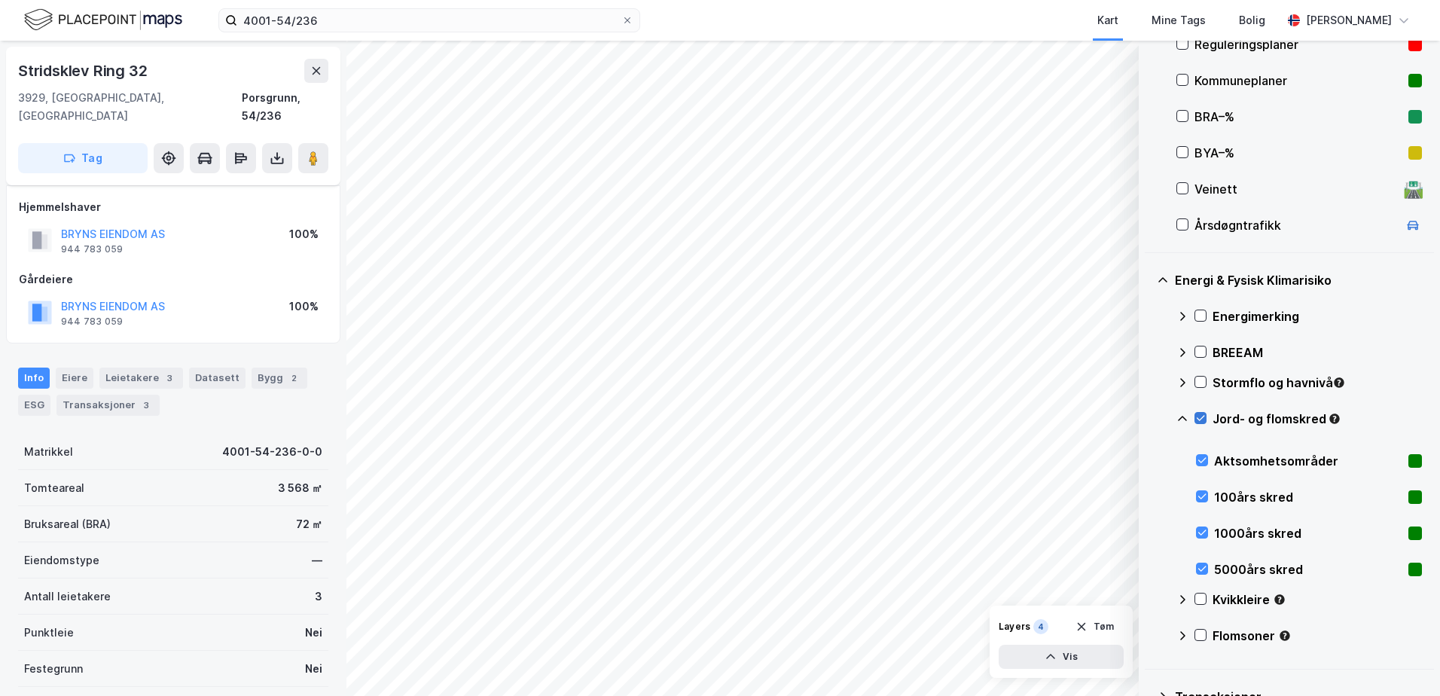
click at [1198, 414] on icon at bounding box center [1200, 418] width 11 height 11
click at [1179, 414] on icon at bounding box center [1183, 419] width 12 height 12
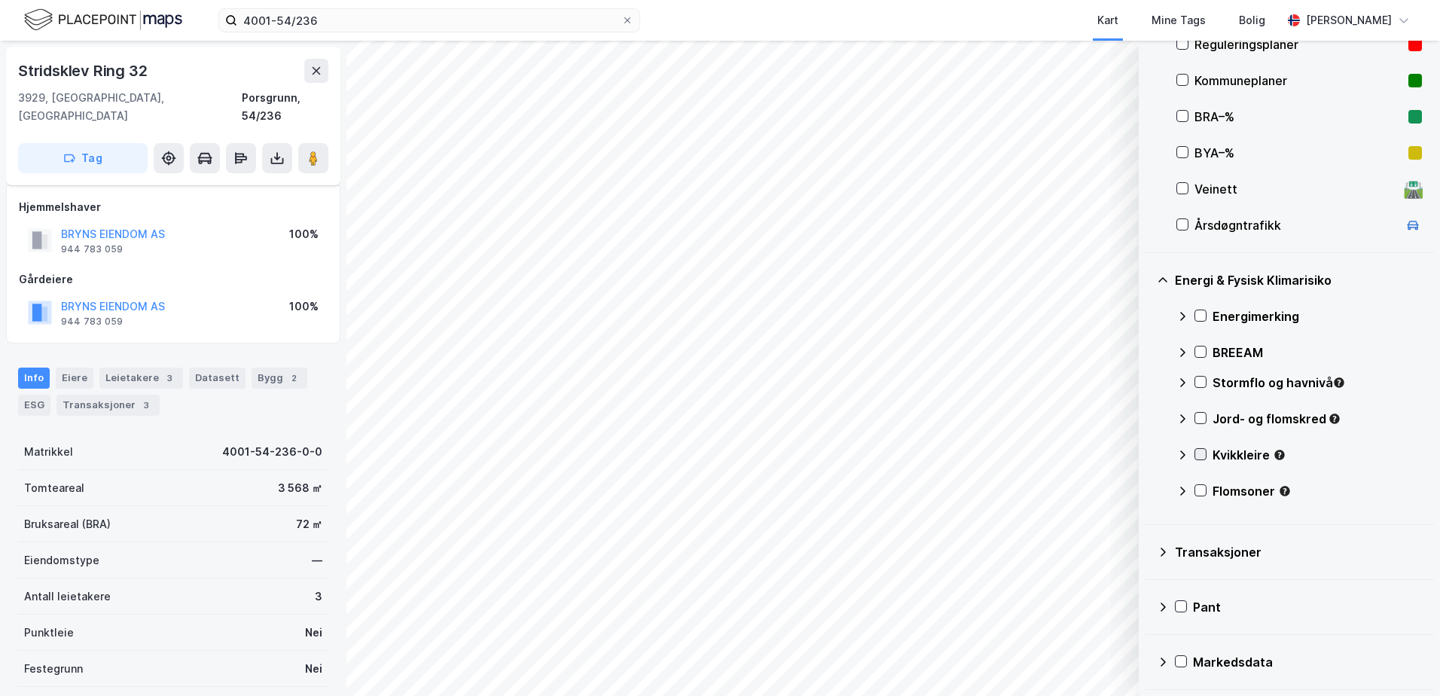
click at [1198, 453] on icon at bounding box center [1200, 454] width 11 height 11
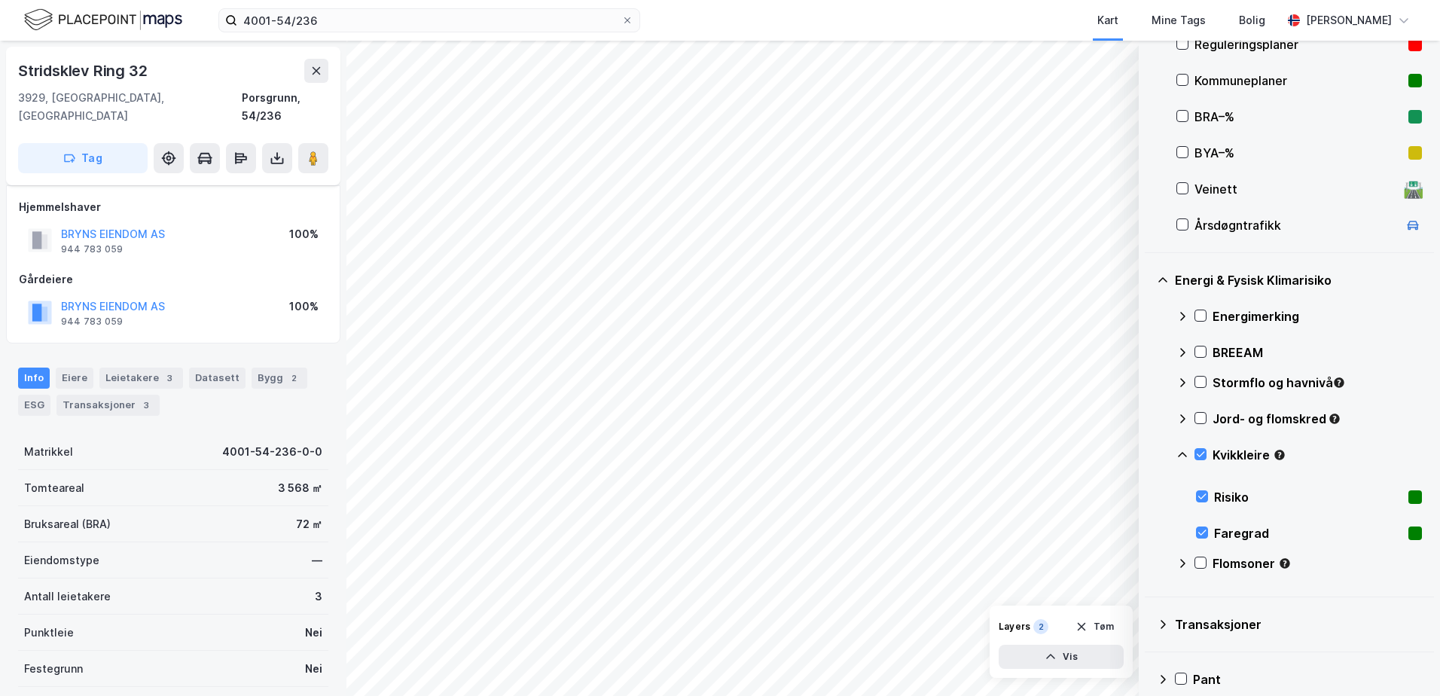
click at [1180, 453] on icon at bounding box center [1183, 455] width 12 height 12
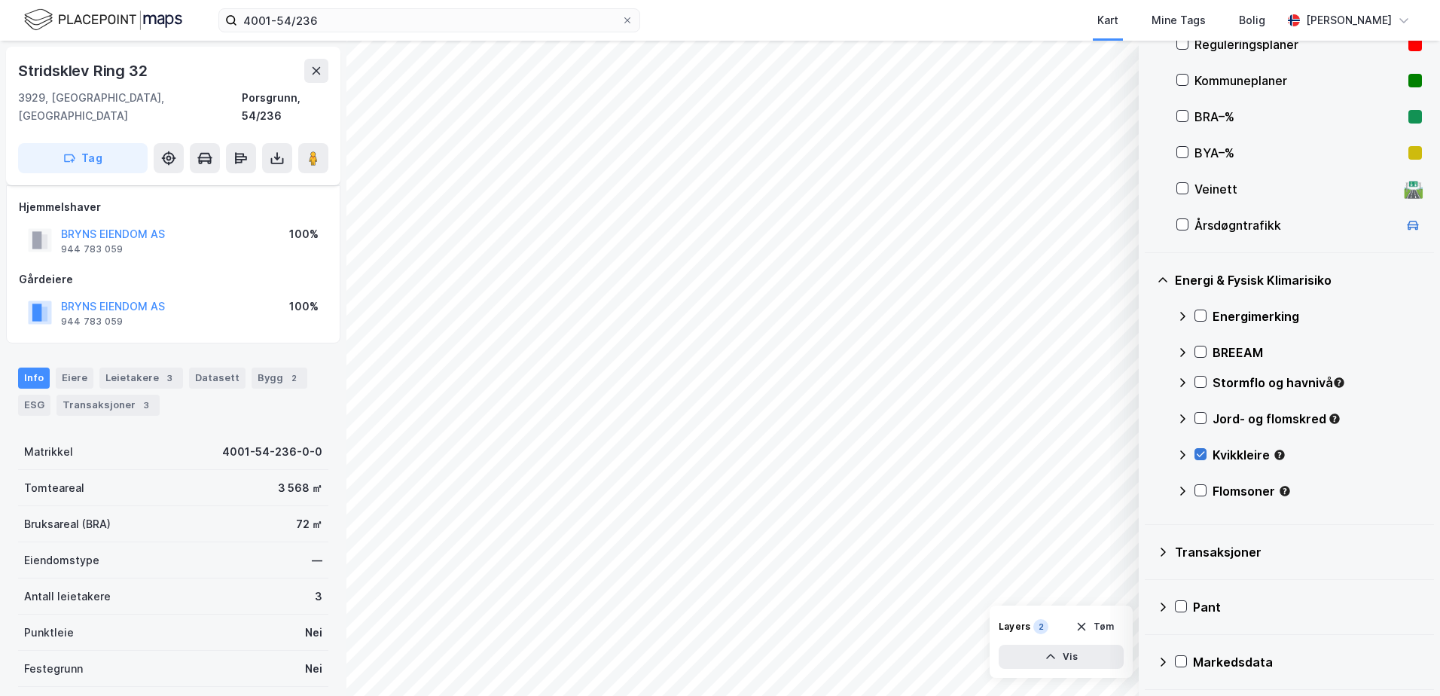
click at [1203, 453] on icon at bounding box center [1201, 454] width 8 height 5
click at [1203, 488] on icon at bounding box center [1200, 490] width 11 height 11
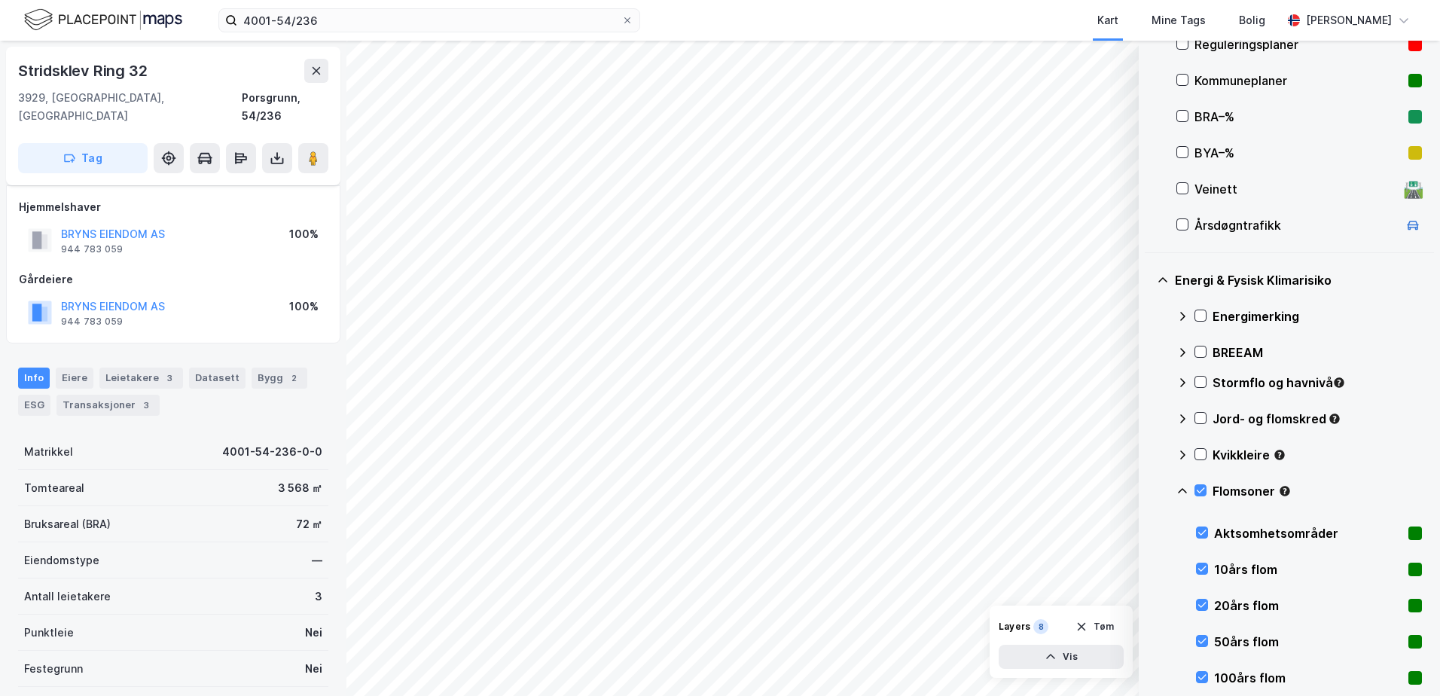
click at [1179, 488] on icon at bounding box center [1183, 491] width 12 height 12
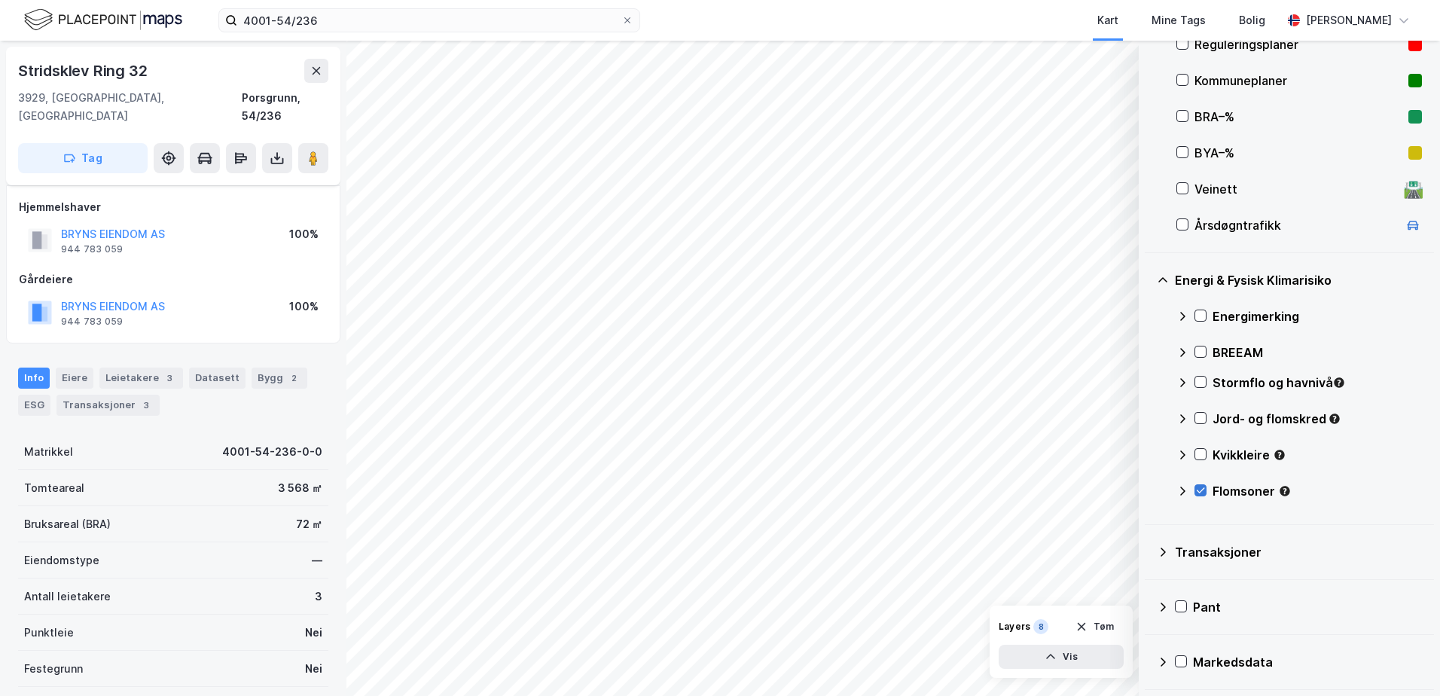
click at [1203, 488] on icon at bounding box center [1200, 490] width 11 height 11
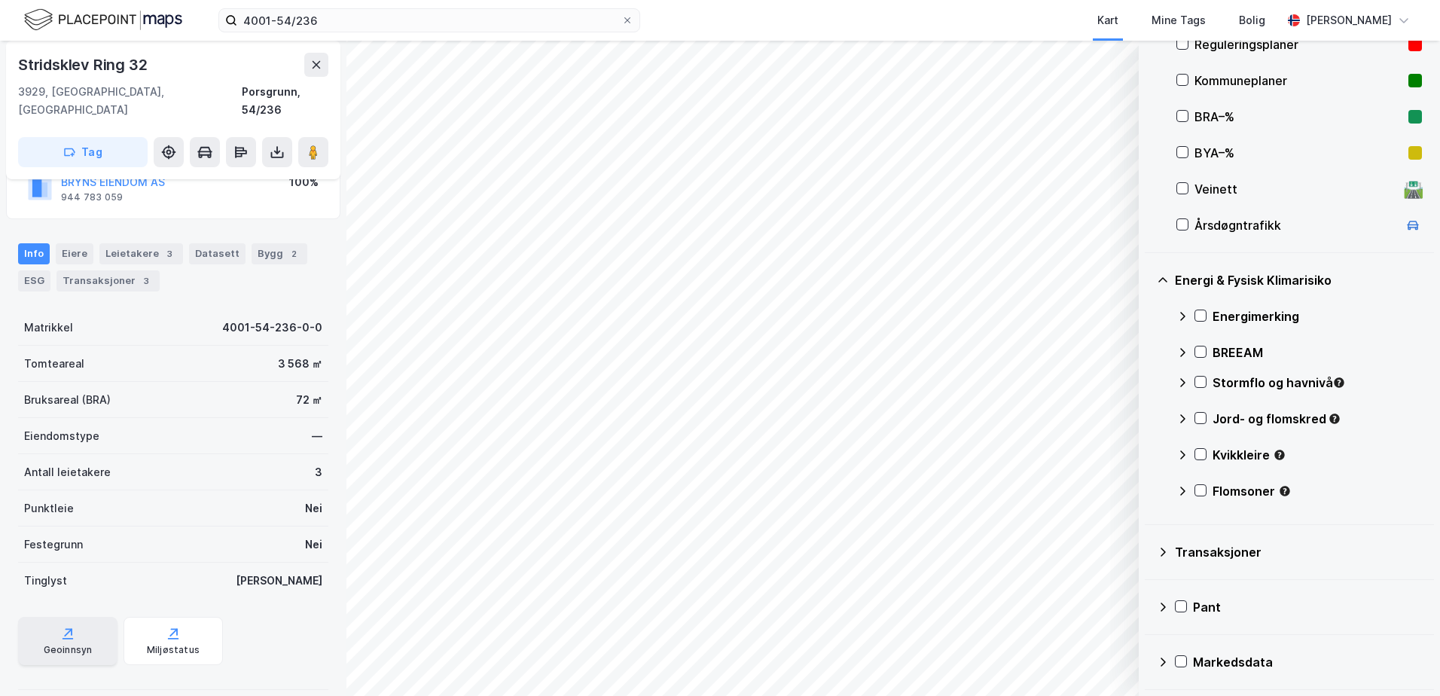
click at [63, 638] on icon at bounding box center [68, 639] width 11 height 2
